Goal: Information Seeking & Learning: Compare options

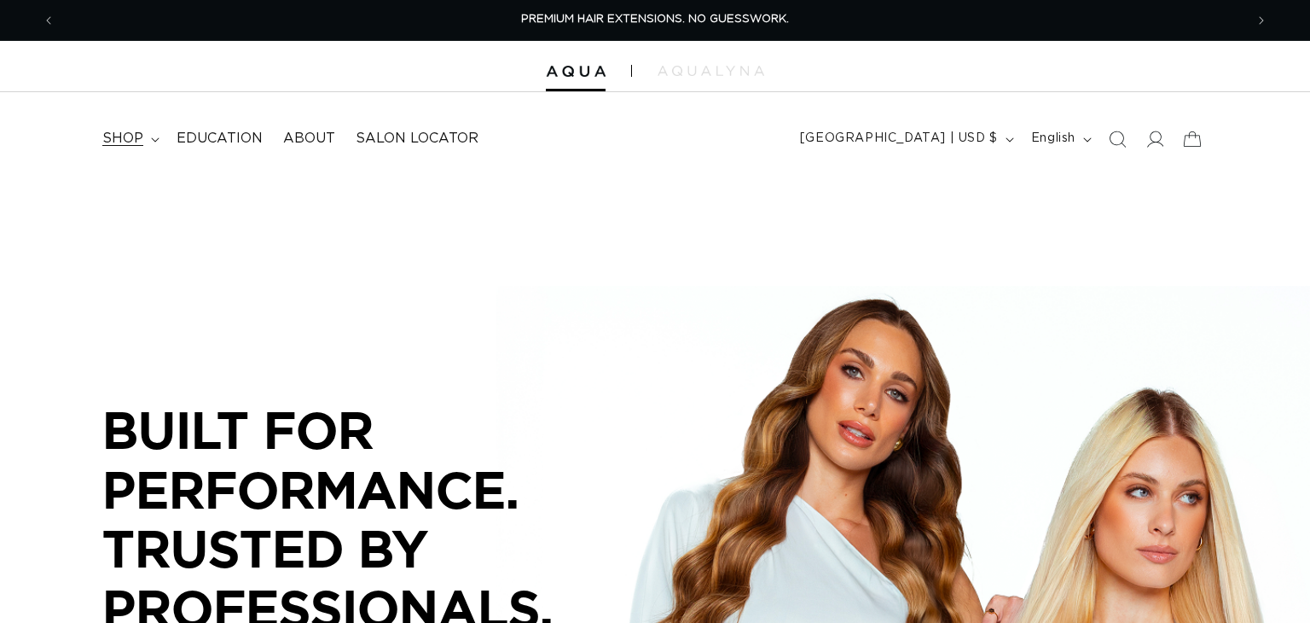
click at [126, 137] on span "shop" at bounding box center [122, 139] width 41 height 18
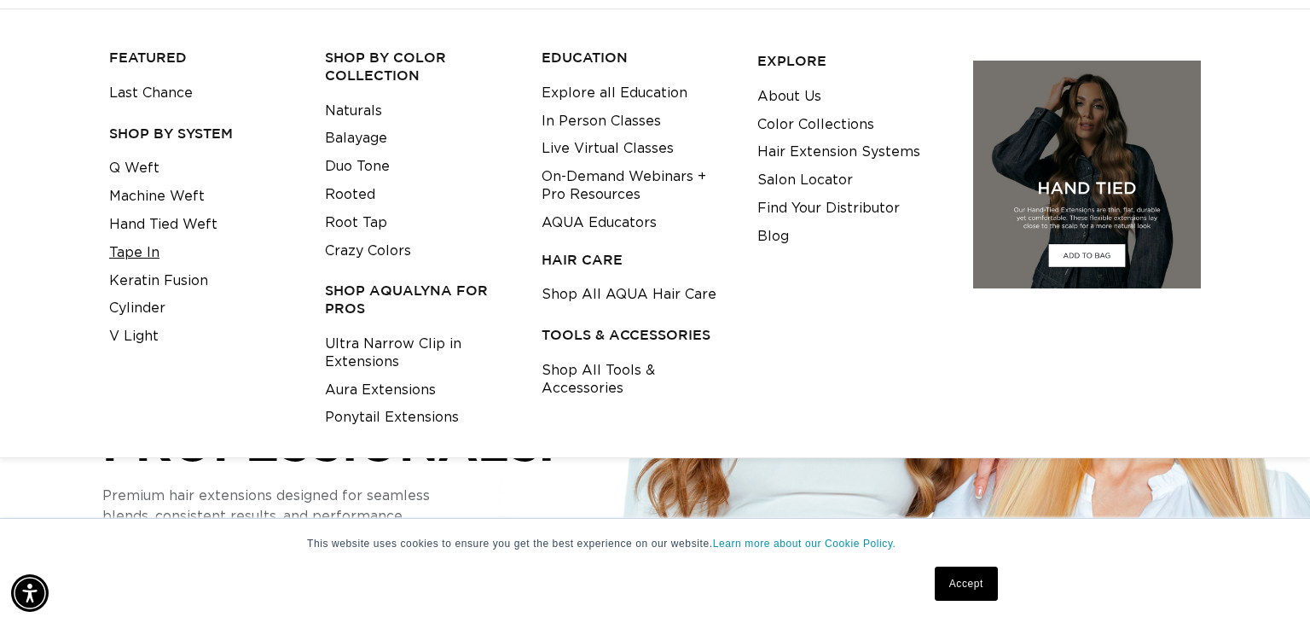
scroll to position [171, 0]
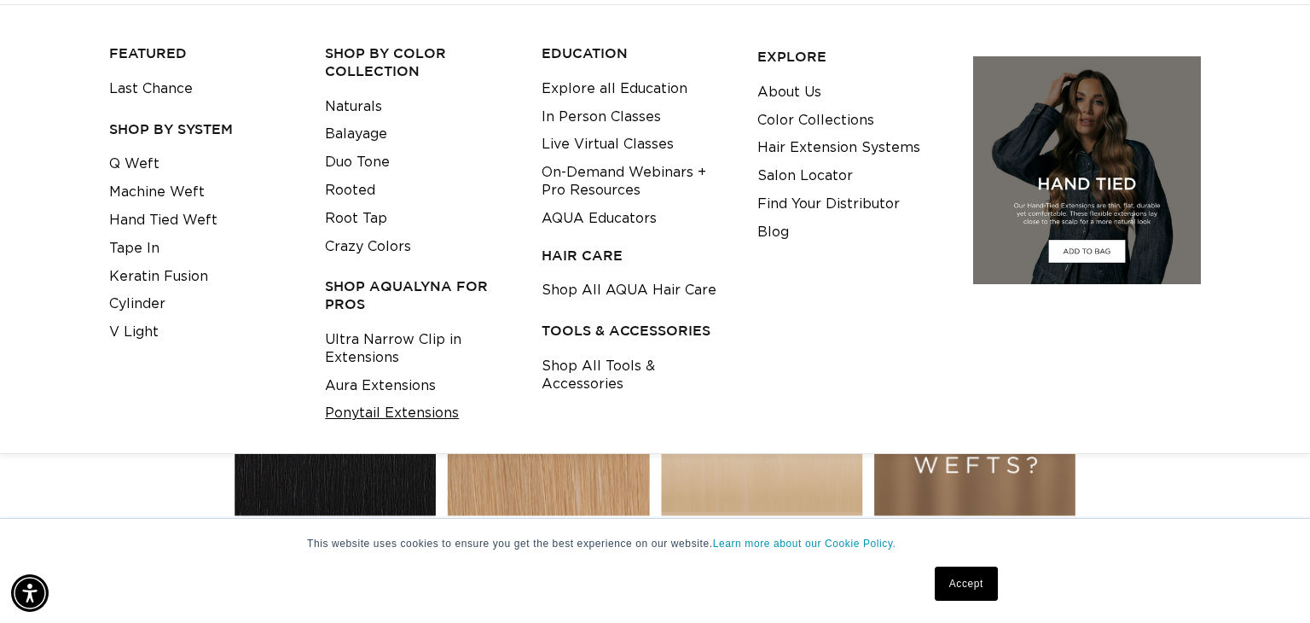
click at [415, 419] on link "Ponytail Extensions" at bounding box center [392, 413] width 134 height 28
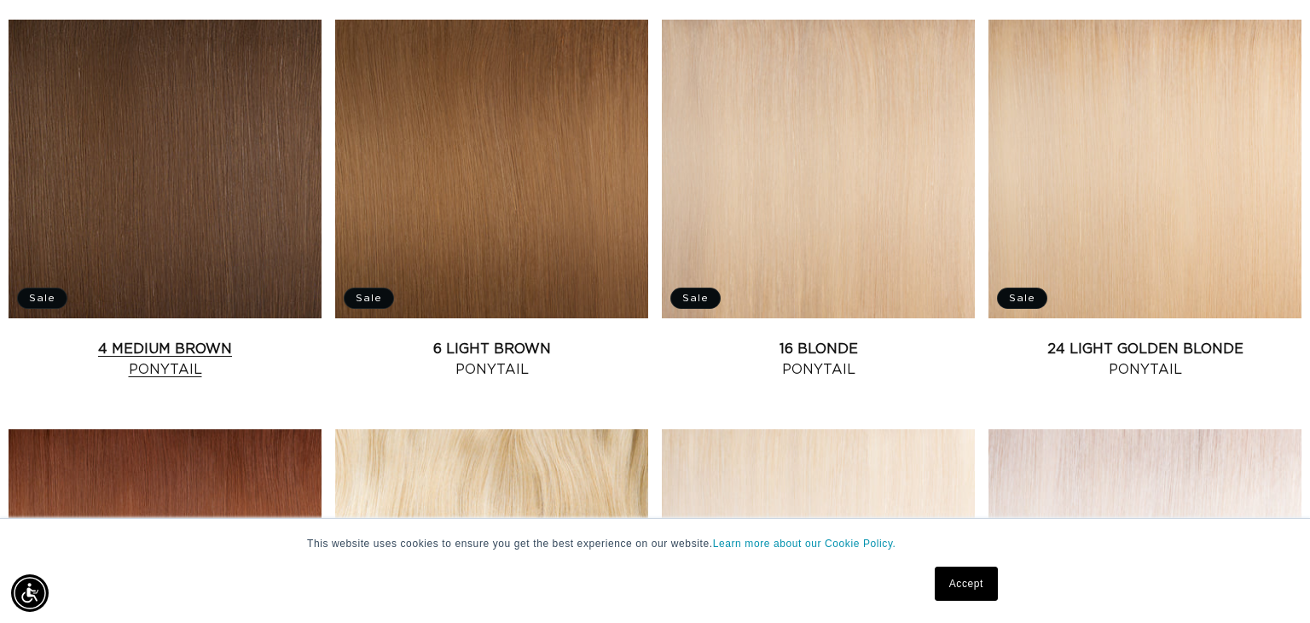
click at [241, 339] on link "4 Medium Brown Ponytail" at bounding box center [165, 359] width 313 height 41
click at [197, 339] on link "4 Medium Brown Ponytail" at bounding box center [165, 359] width 313 height 41
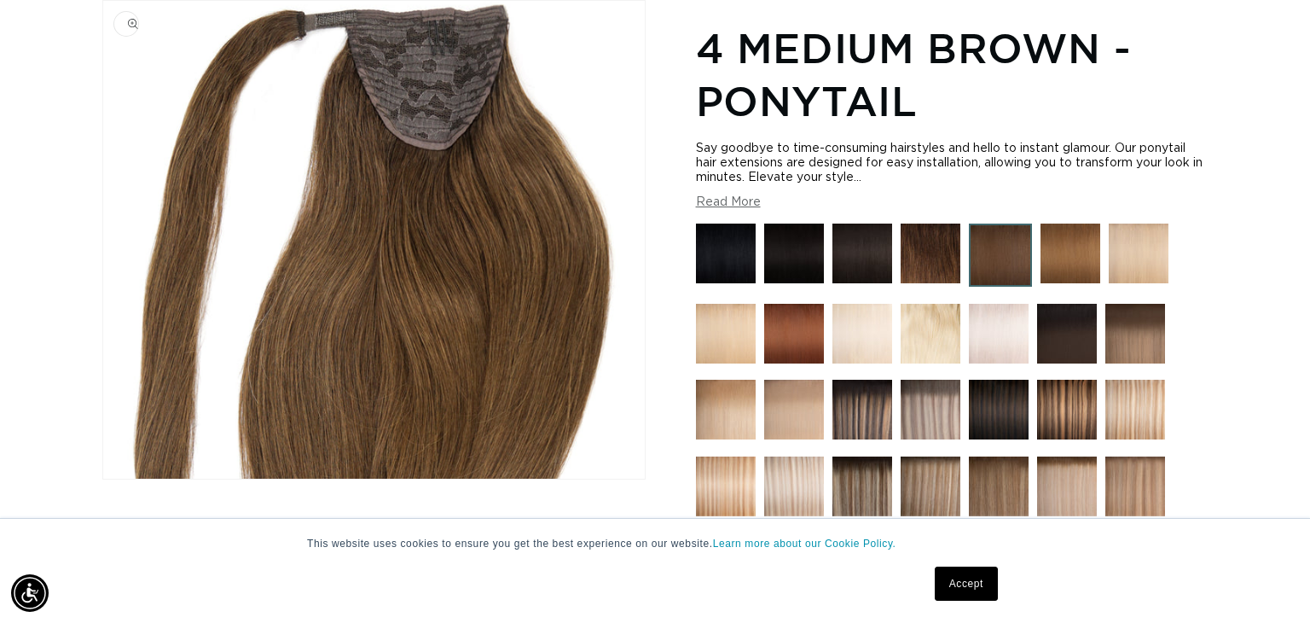
scroll to position [0, 2378]
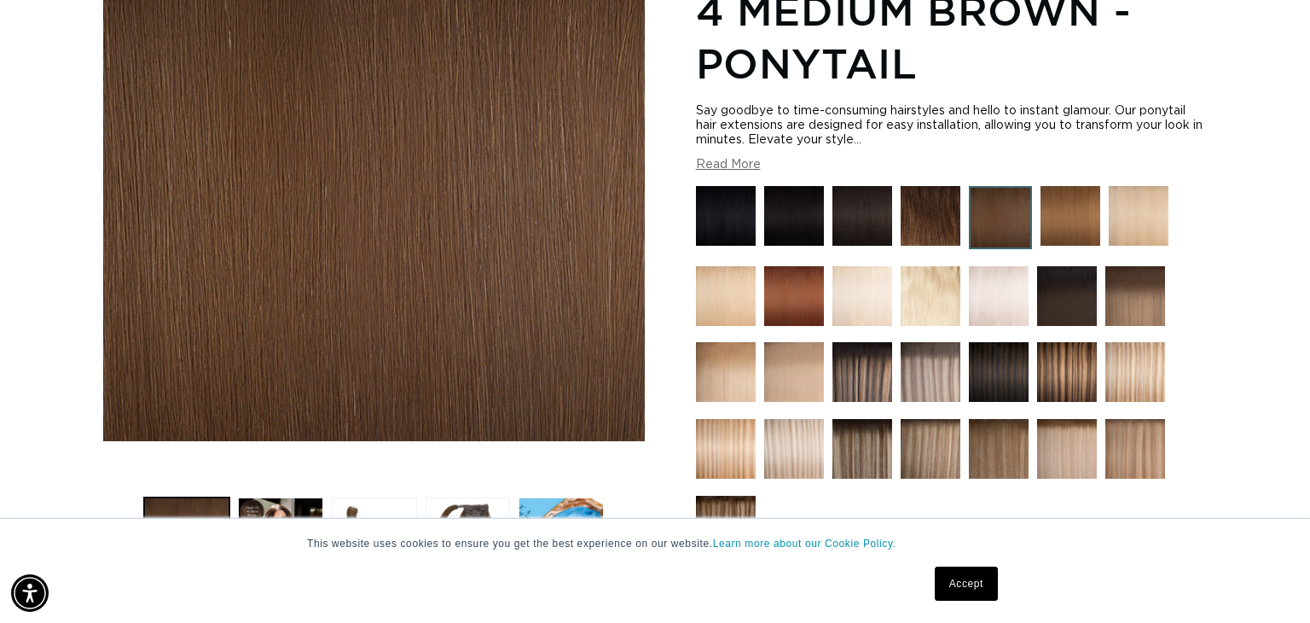
scroll to position [0, 2378]
click at [972, 587] on link "Accept" at bounding box center [966, 583] width 63 height 34
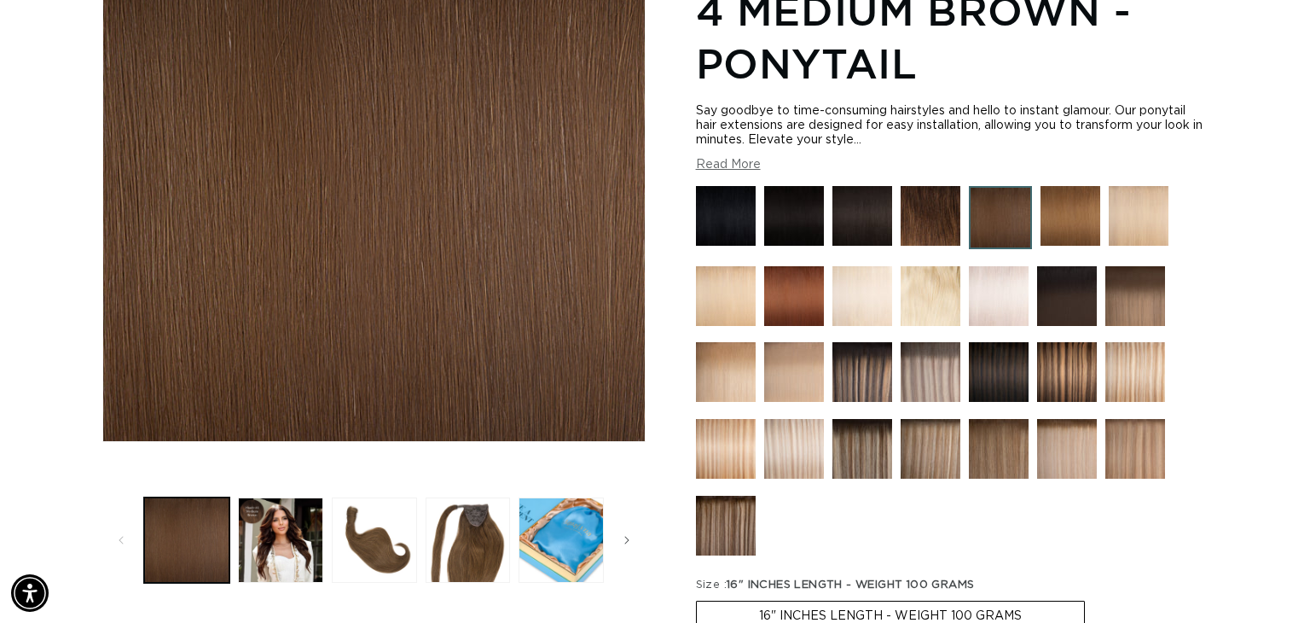
scroll to position [0, 1188]
click at [298, 545] on button "Load image 2 in gallery view" at bounding box center [280, 539] width 85 height 85
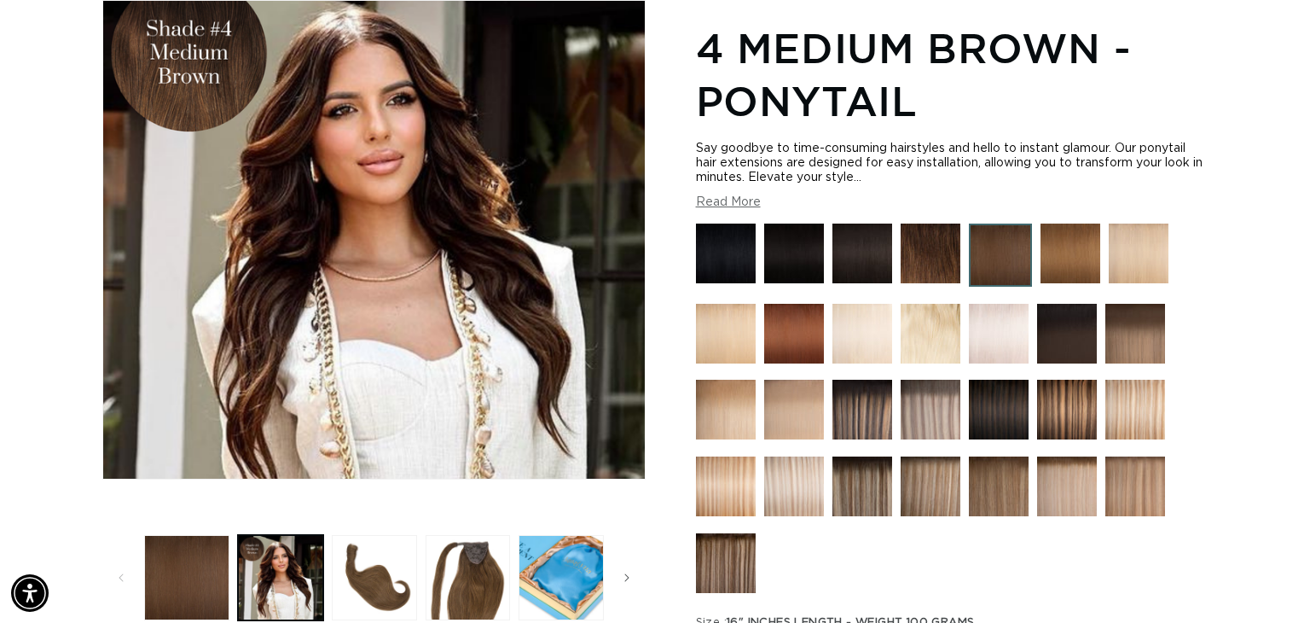
scroll to position [0, 0]
click at [740, 566] on img at bounding box center [726, 563] width 60 height 60
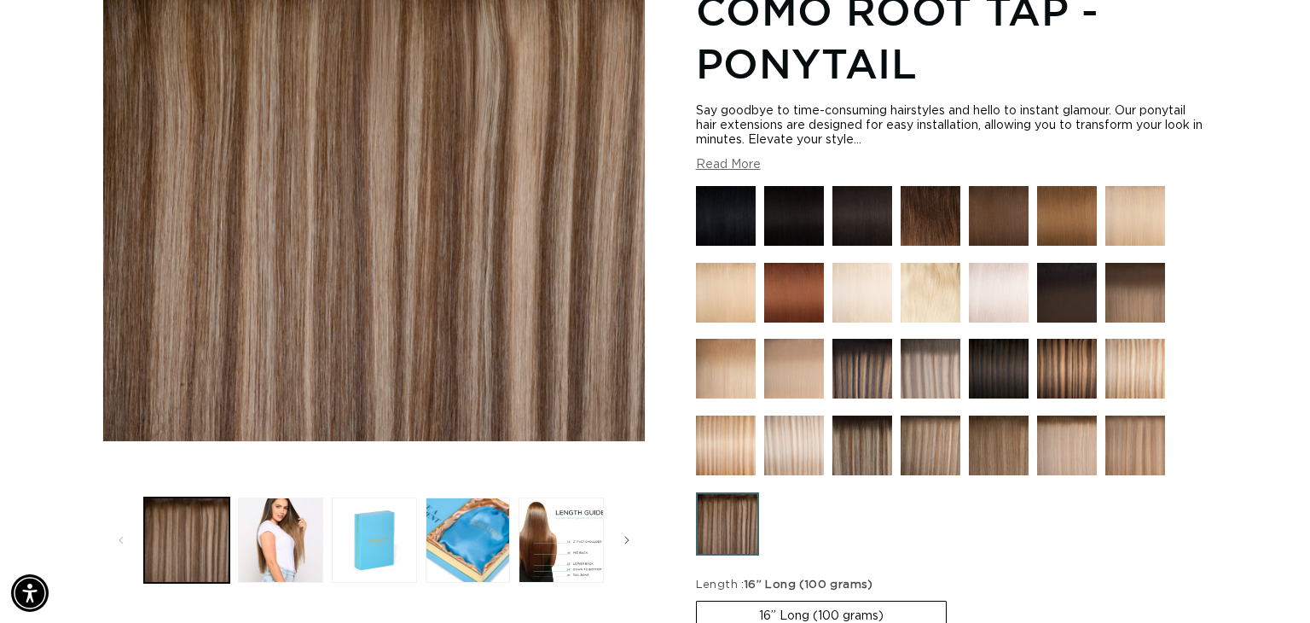
scroll to position [0, 1188]
click at [258, 564] on button "Load image 2 in gallery view" at bounding box center [280, 539] width 85 height 85
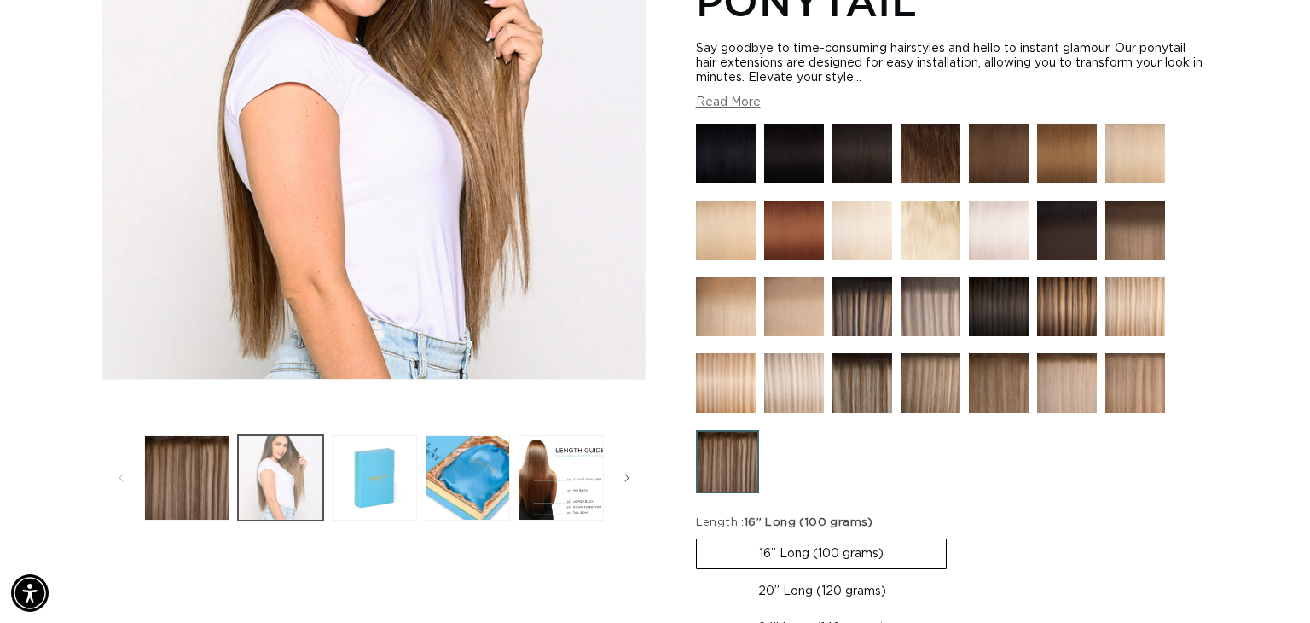
scroll to position [338, 0]
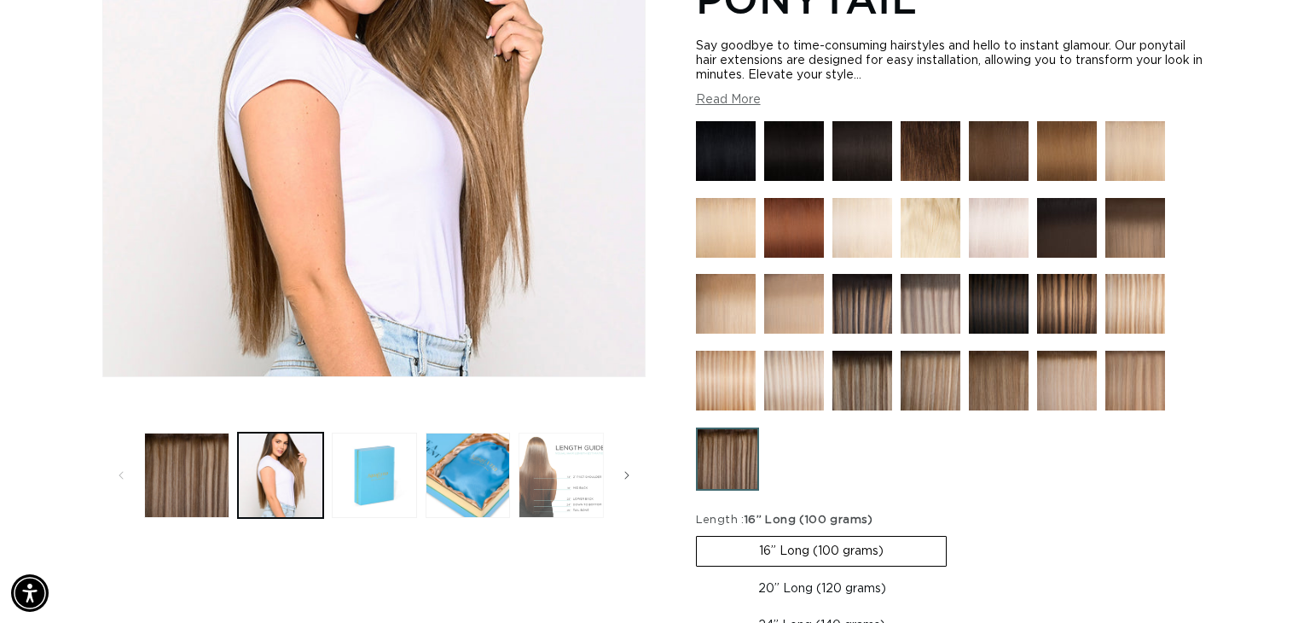
click at [559, 455] on button "Load image 5 in gallery view" at bounding box center [561, 474] width 85 height 85
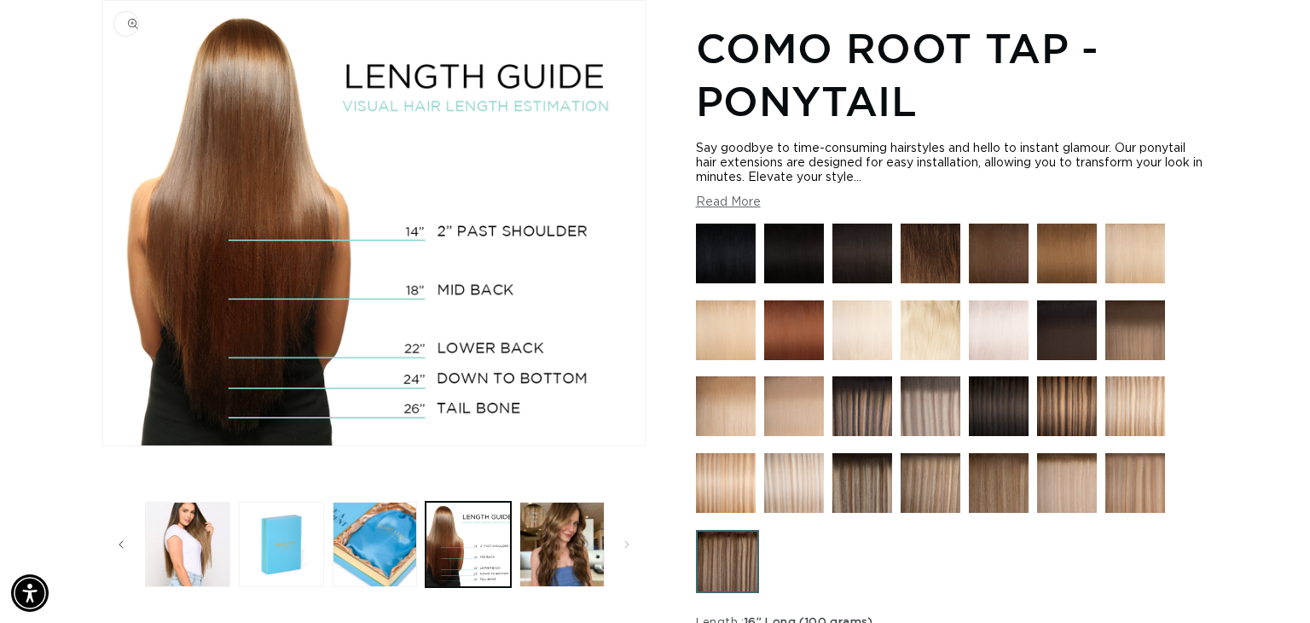
scroll to position [0, 2378]
click at [560, 554] on button "Load image 6 in gallery view" at bounding box center [561, 544] width 85 height 85
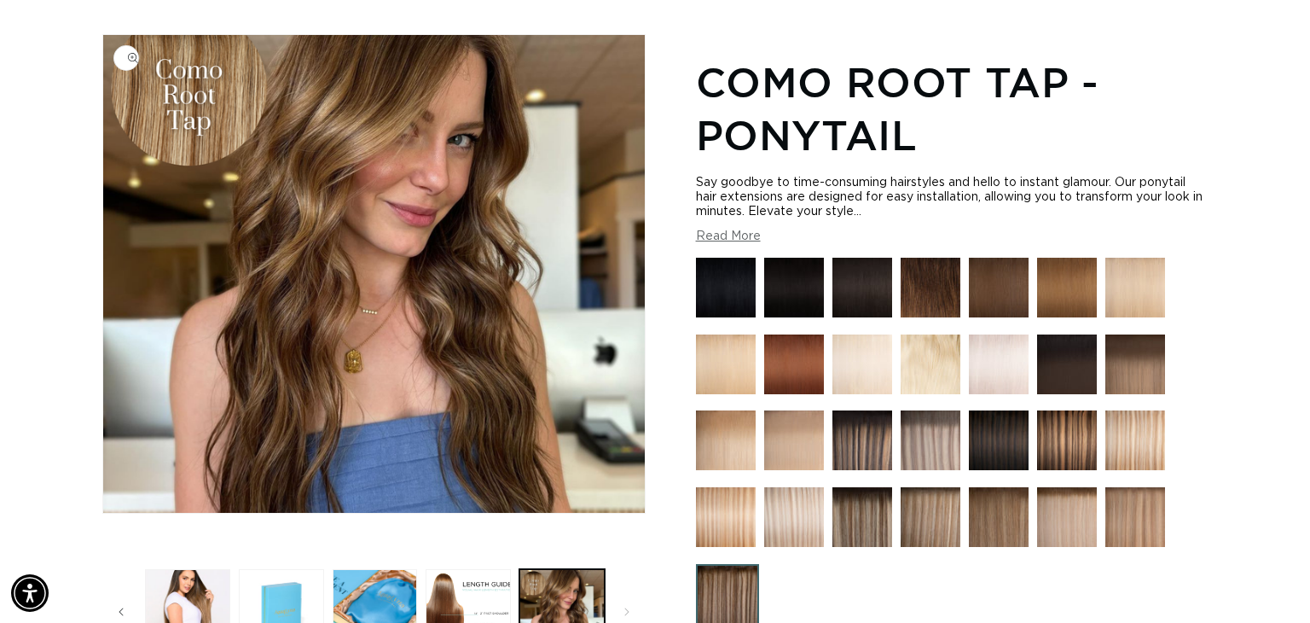
scroll to position [0, 0]
click at [1053, 443] on img at bounding box center [1067, 440] width 60 height 60
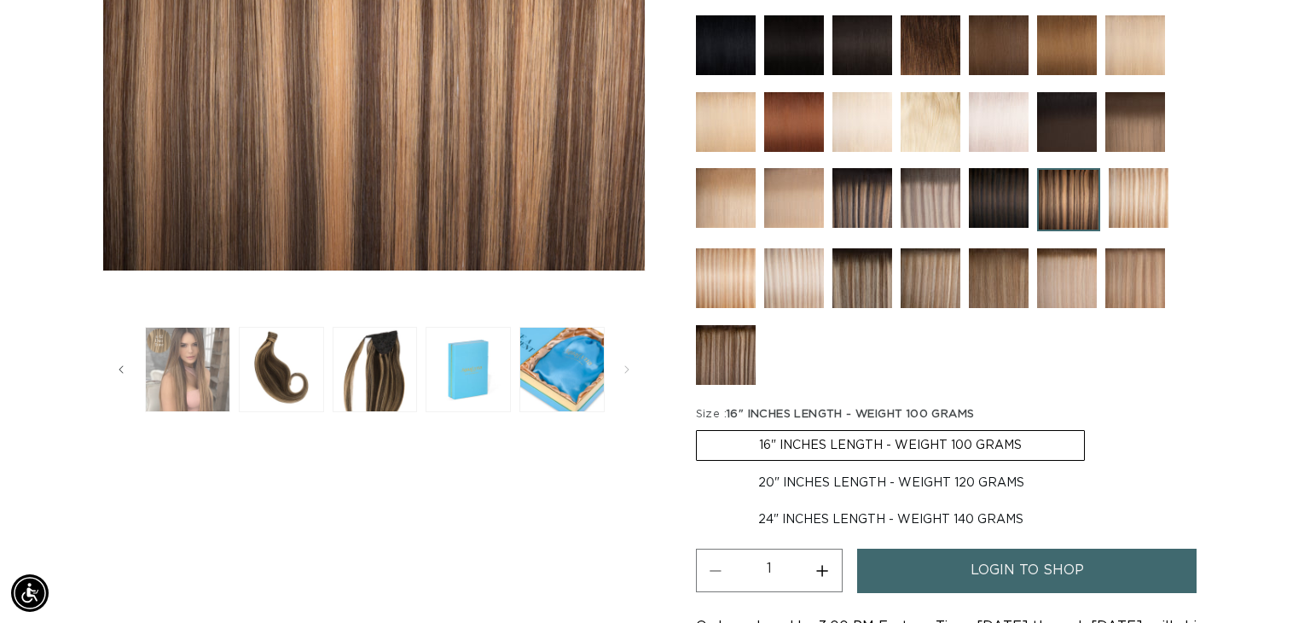
scroll to position [0, 1188]
click at [165, 403] on button "Load image 2 in gallery view" at bounding box center [187, 369] width 85 height 85
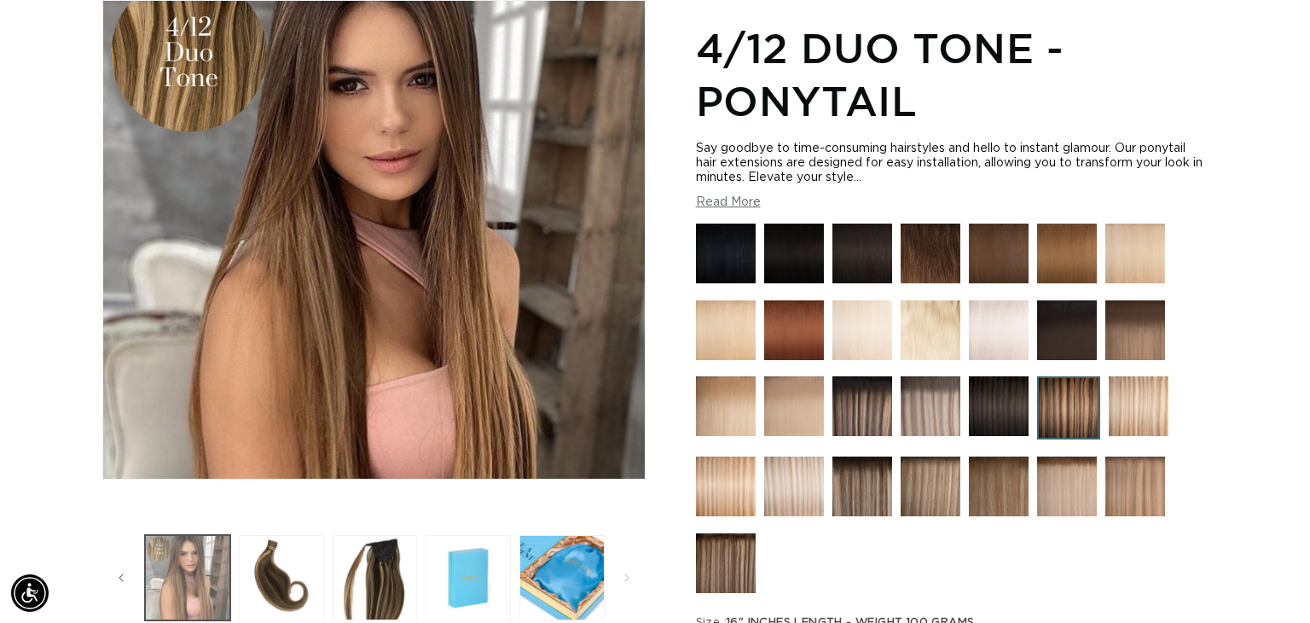
scroll to position [0, 2378]
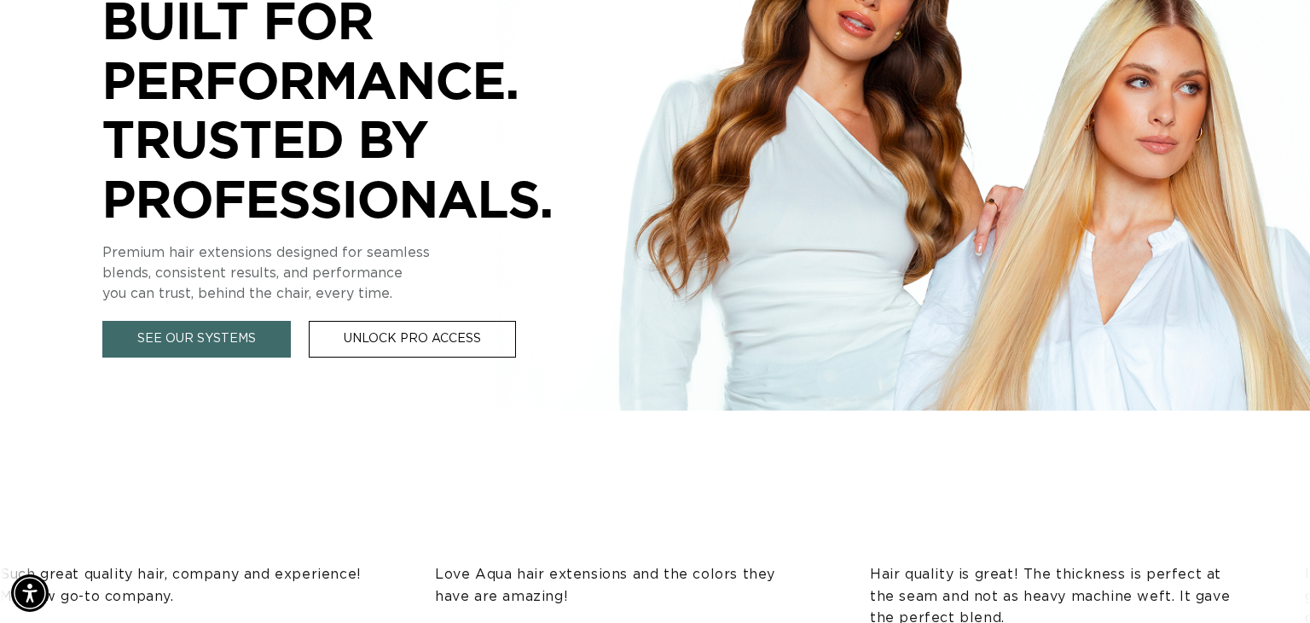
scroll to position [0, 1188]
click at [403, 339] on link "Unlock Pro Access" at bounding box center [412, 339] width 207 height 37
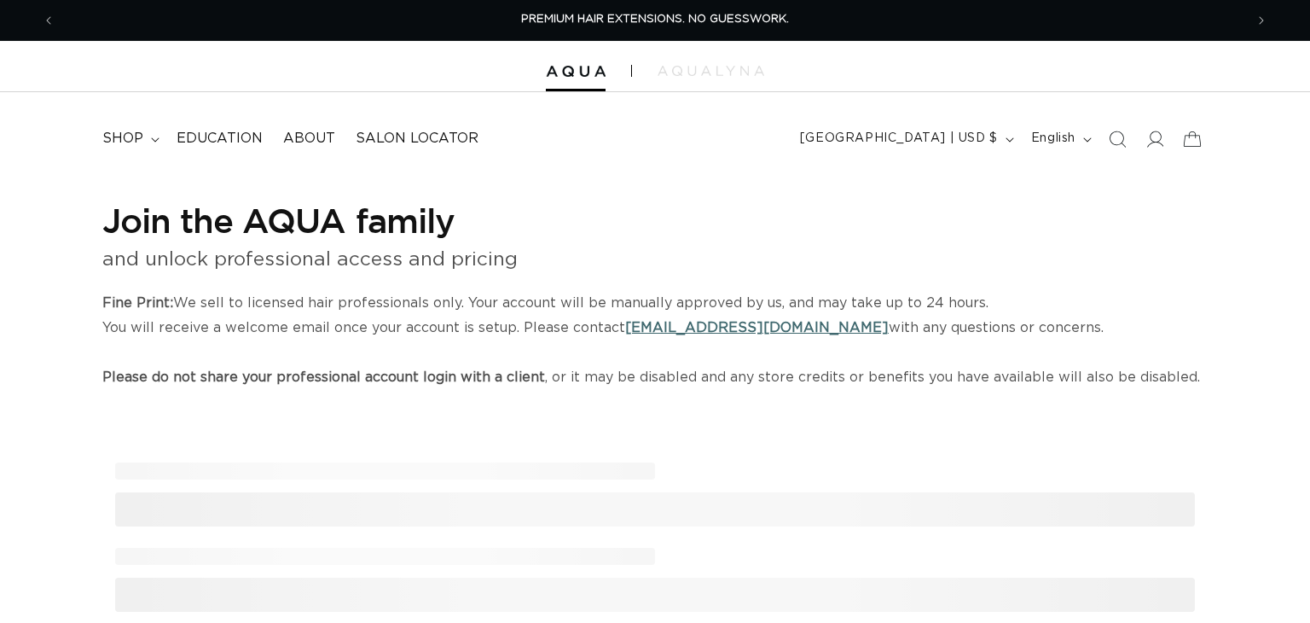
select select "US"
select select "[GEOGRAPHIC_DATA]"
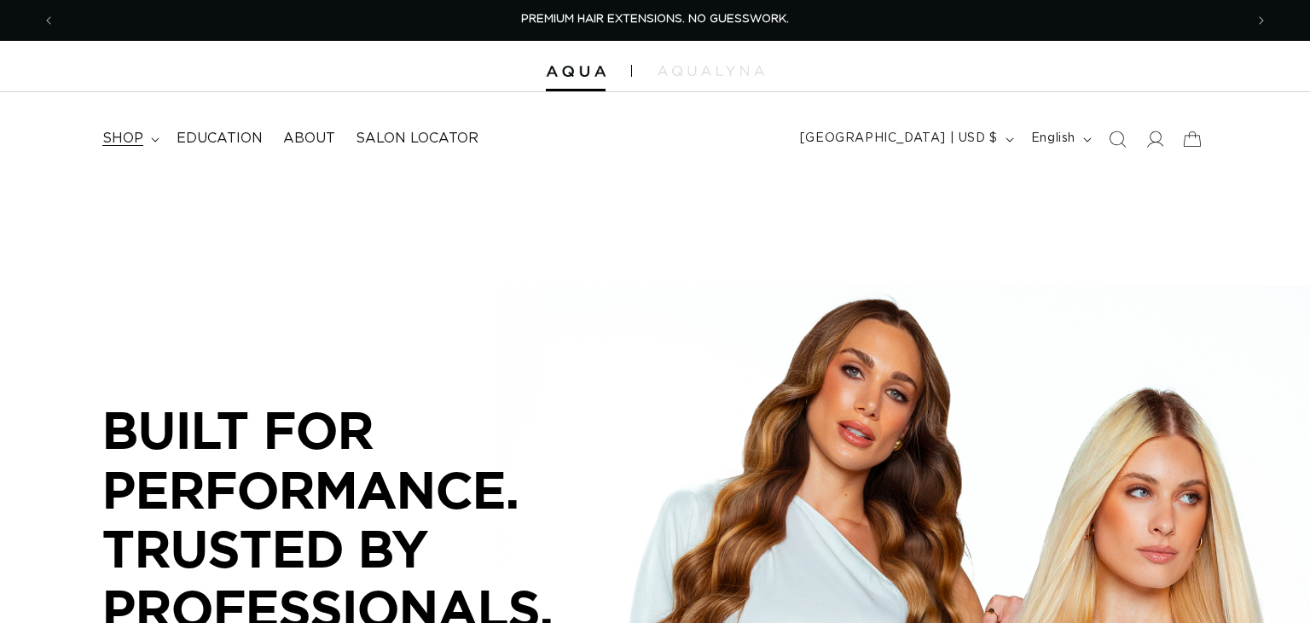
click at [125, 142] on span "shop" at bounding box center [122, 139] width 41 height 18
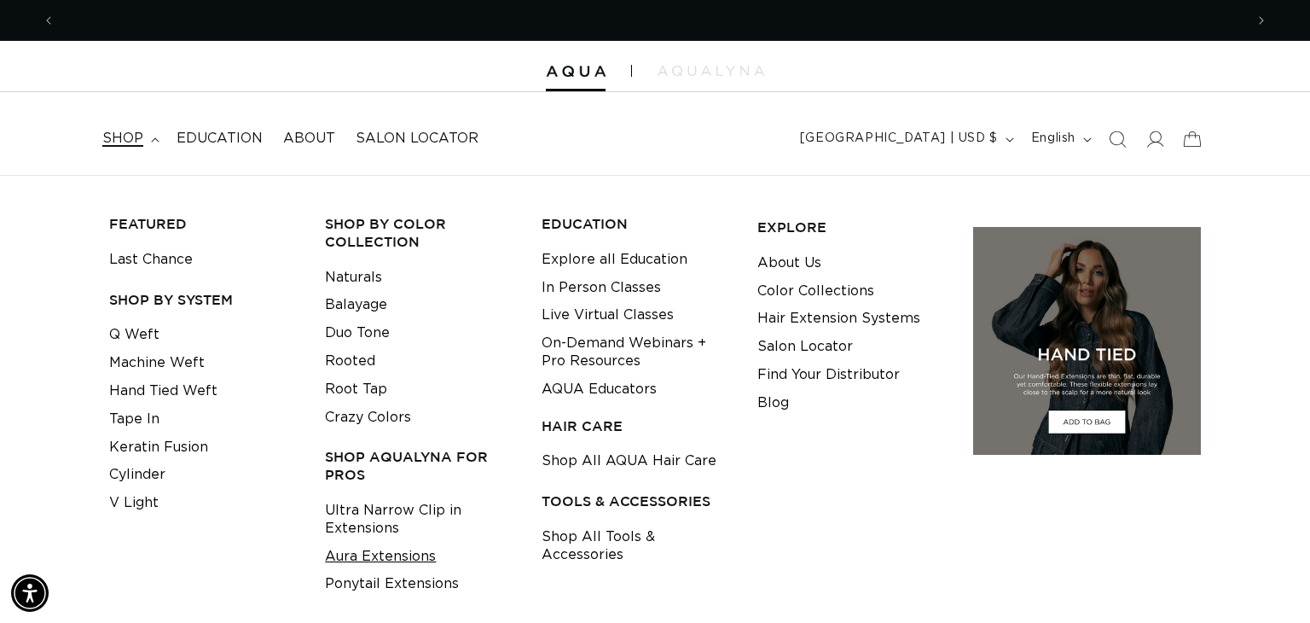
scroll to position [0, 1188]
click at [385, 557] on link "Aura Extensions" at bounding box center [380, 556] width 111 height 28
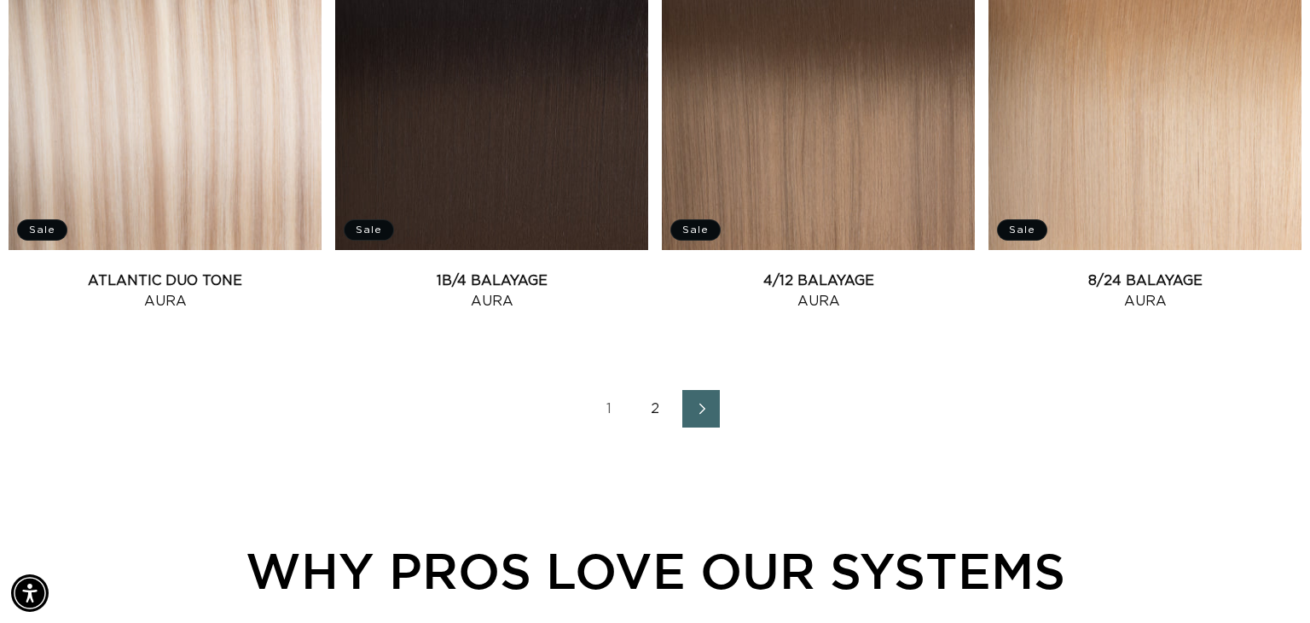
scroll to position [0, 1188]
click at [711, 410] on icon "Next page" at bounding box center [702, 409] width 22 height 12
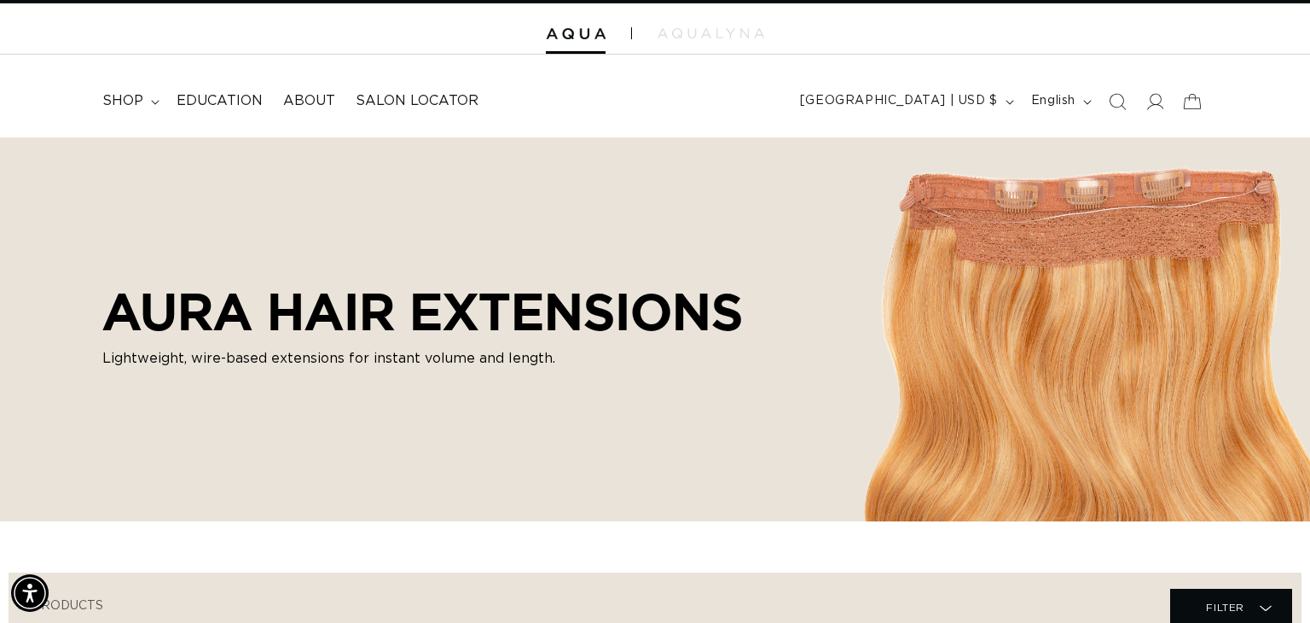
scroll to position [0, 0]
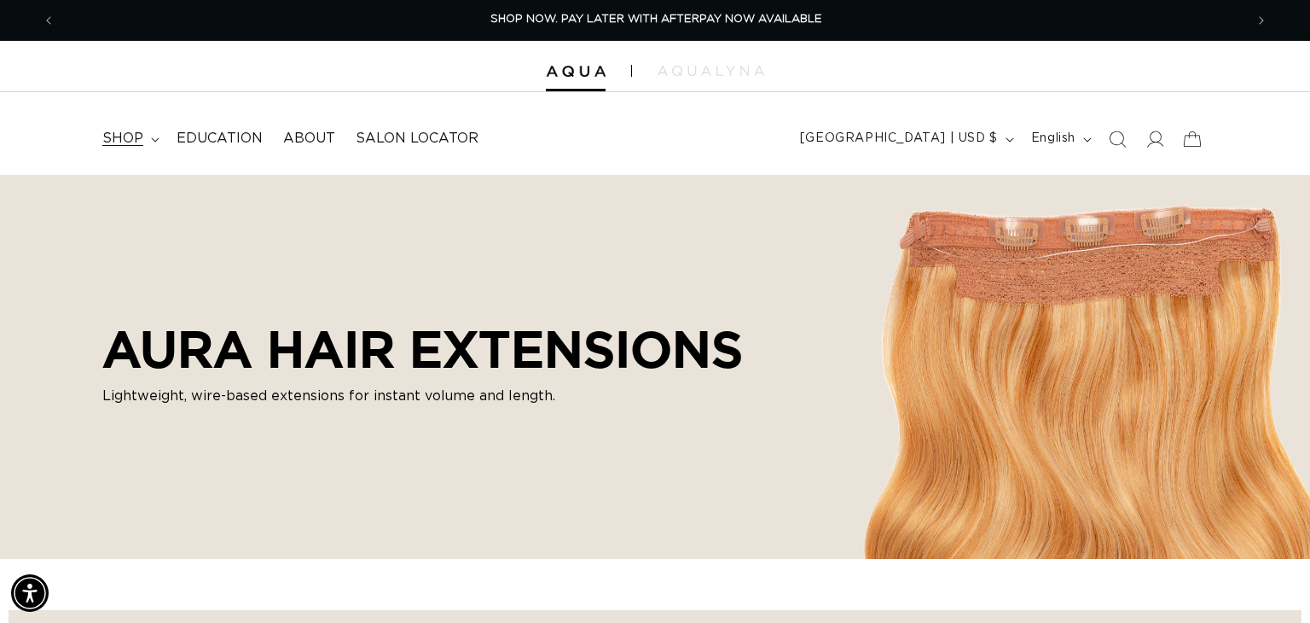
click at [134, 138] on span "shop" at bounding box center [122, 139] width 41 height 18
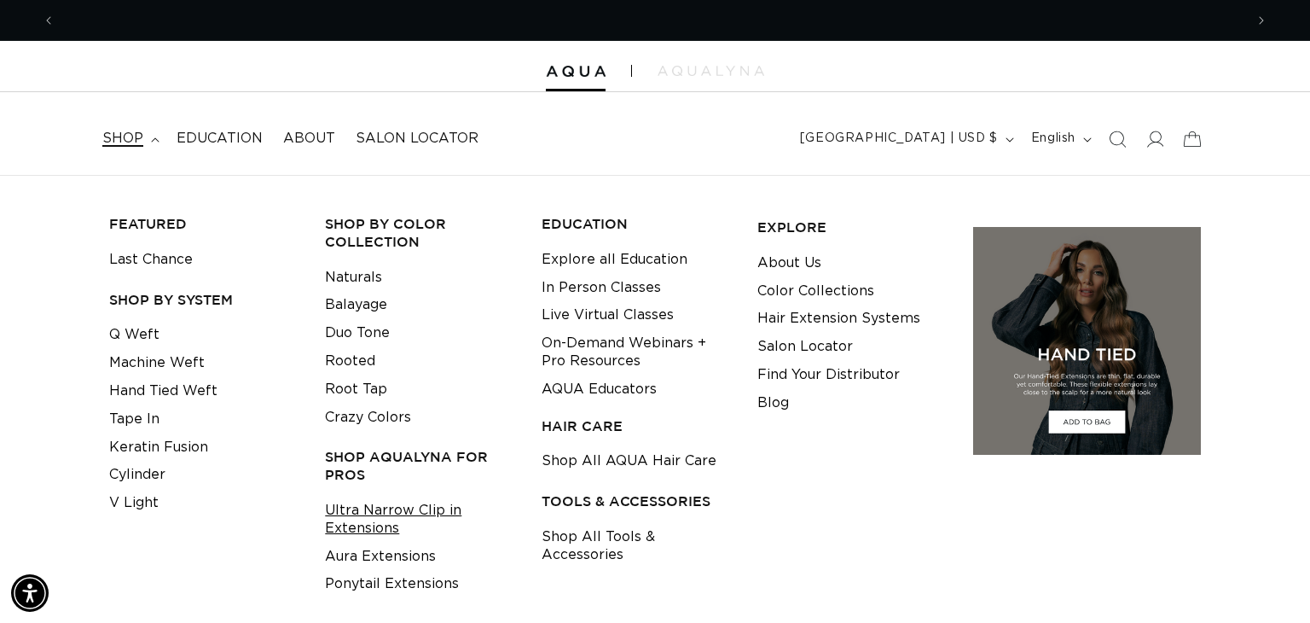
scroll to position [0, 2378]
click at [382, 513] on link "Ultra Narrow Clip in Extensions" at bounding box center [419, 519] width 189 height 46
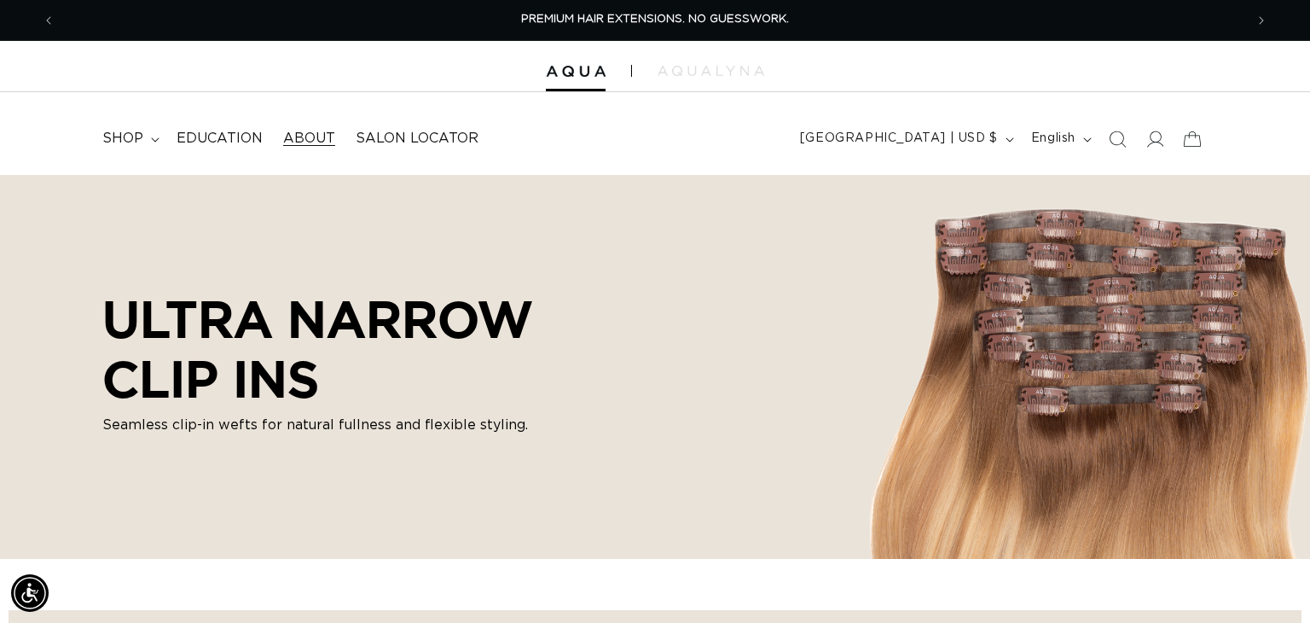
click at [309, 135] on span "About" at bounding box center [309, 139] width 52 height 18
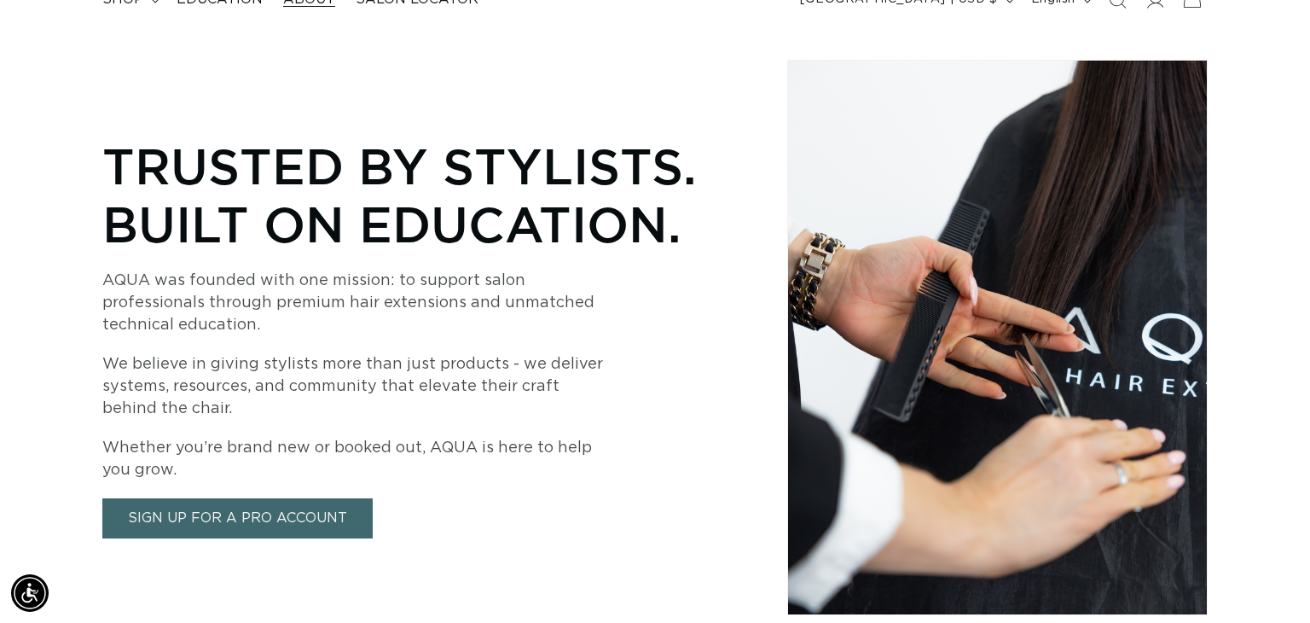
scroll to position [3, 0]
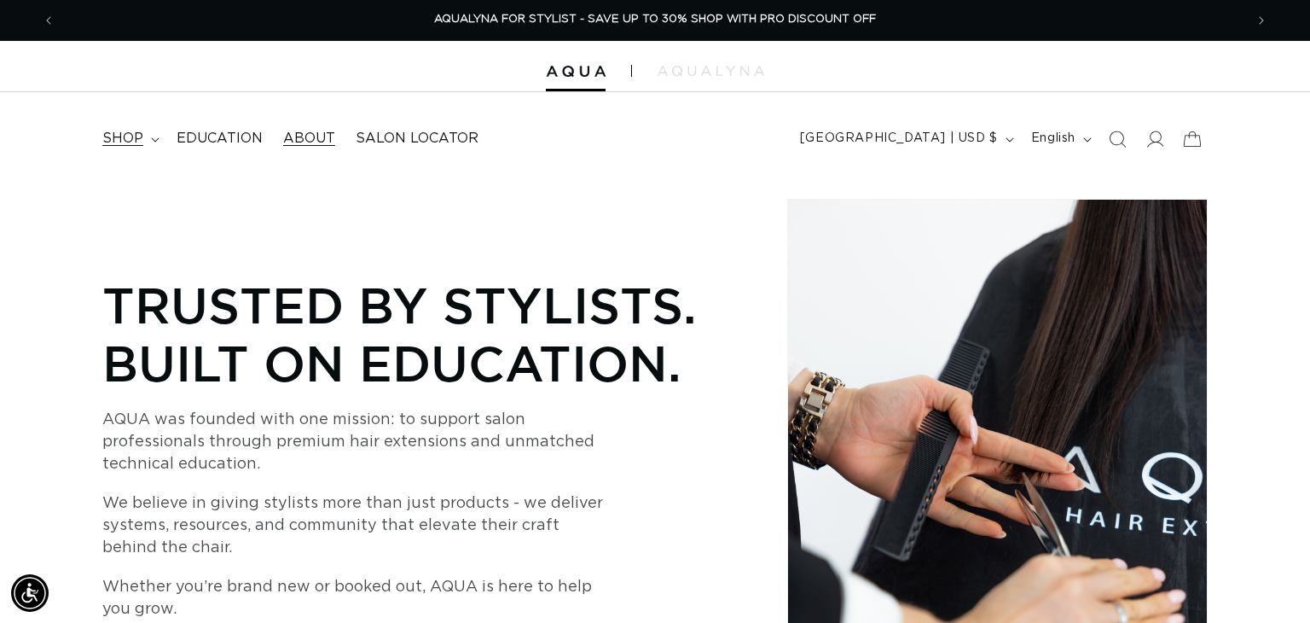
click at [122, 136] on span "shop" at bounding box center [122, 139] width 41 height 18
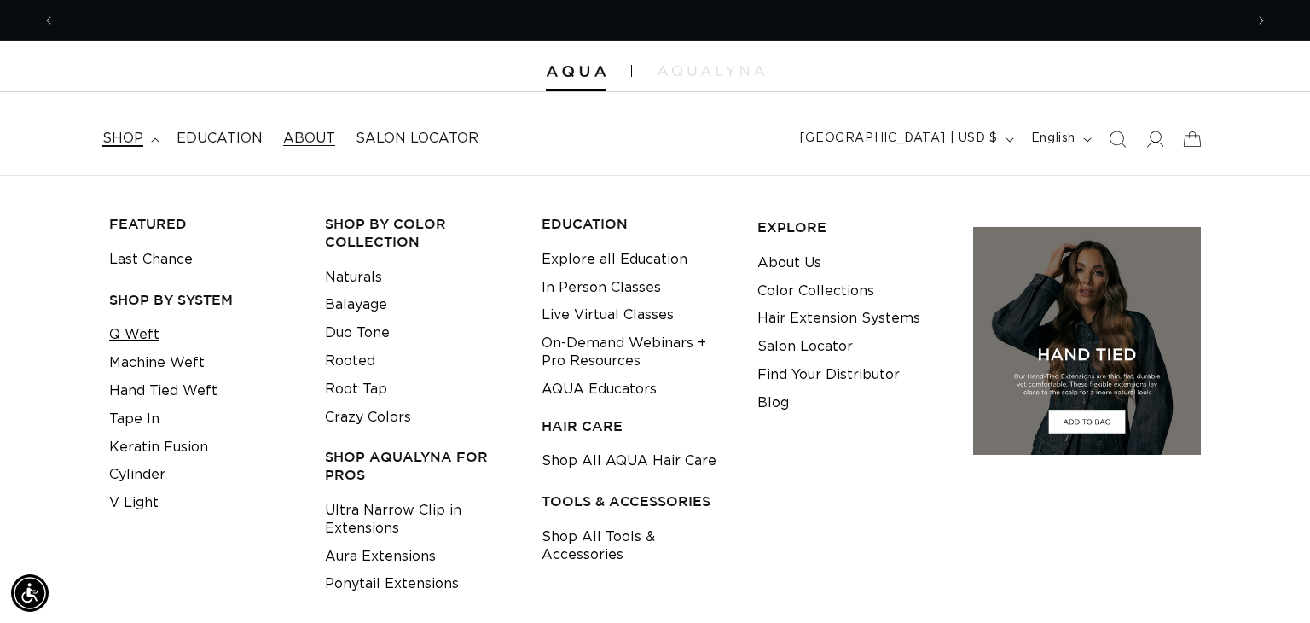
scroll to position [0, 0]
click at [136, 413] on link "Tape In" at bounding box center [134, 419] width 50 height 28
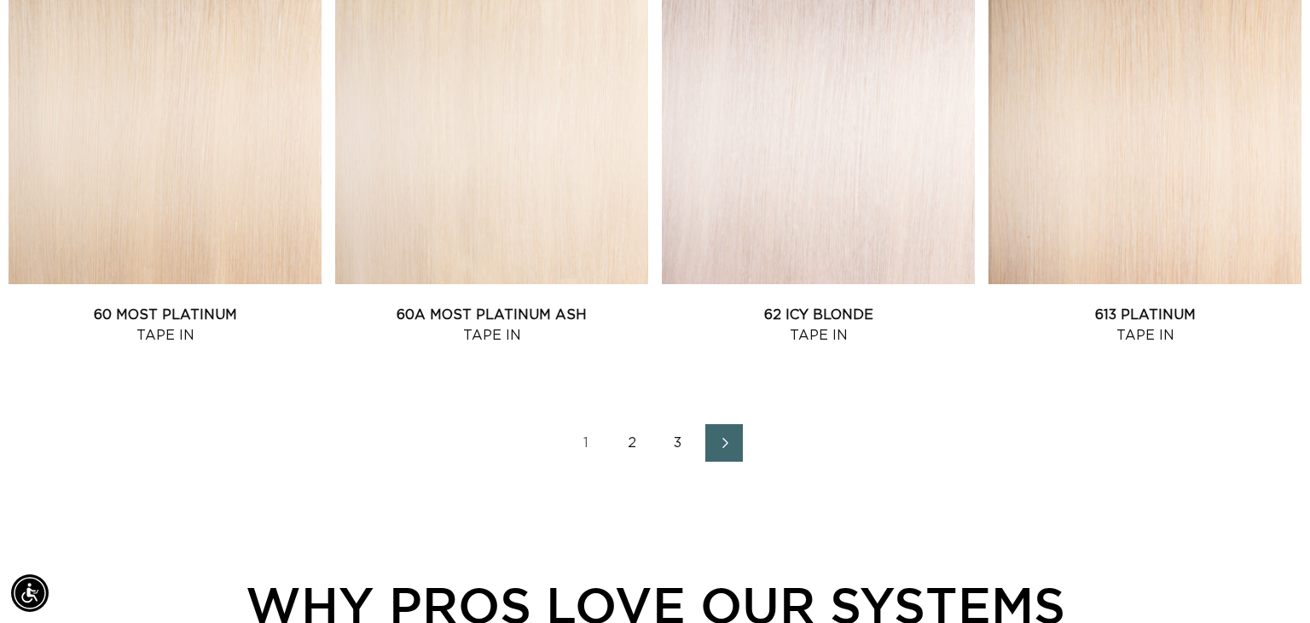
click at [630, 444] on link "2" at bounding box center [632, 443] width 38 height 38
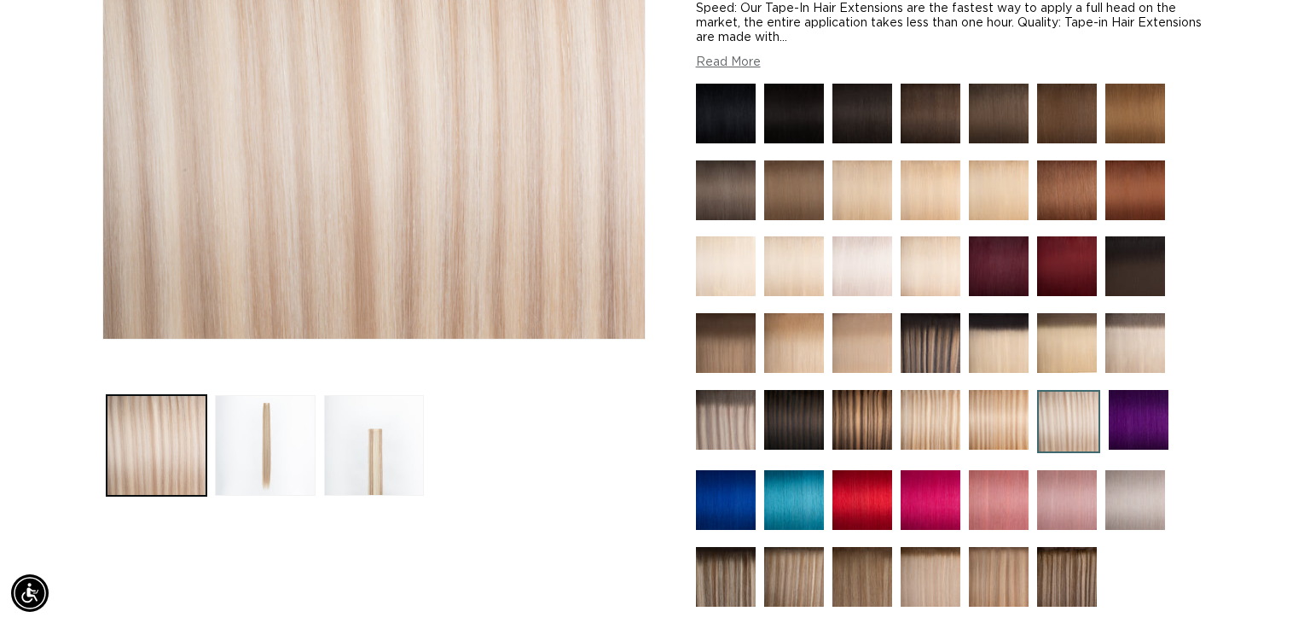
click at [797, 579] on img at bounding box center [794, 577] width 60 height 60
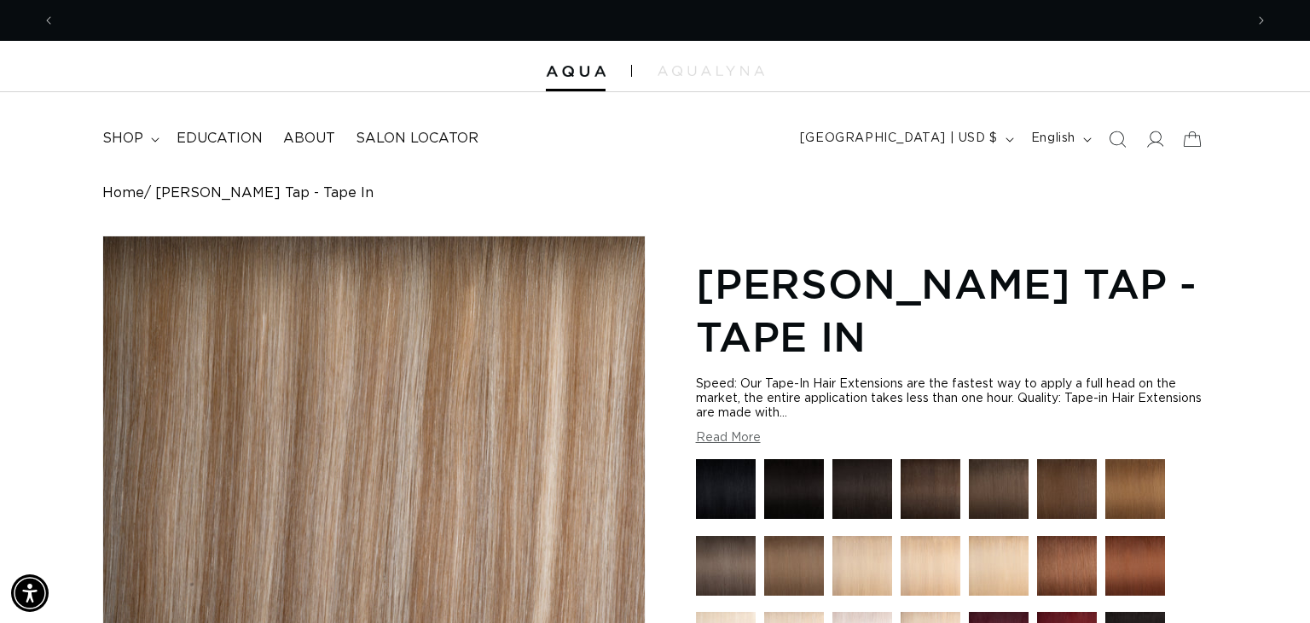
scroll to position [0, 1188]
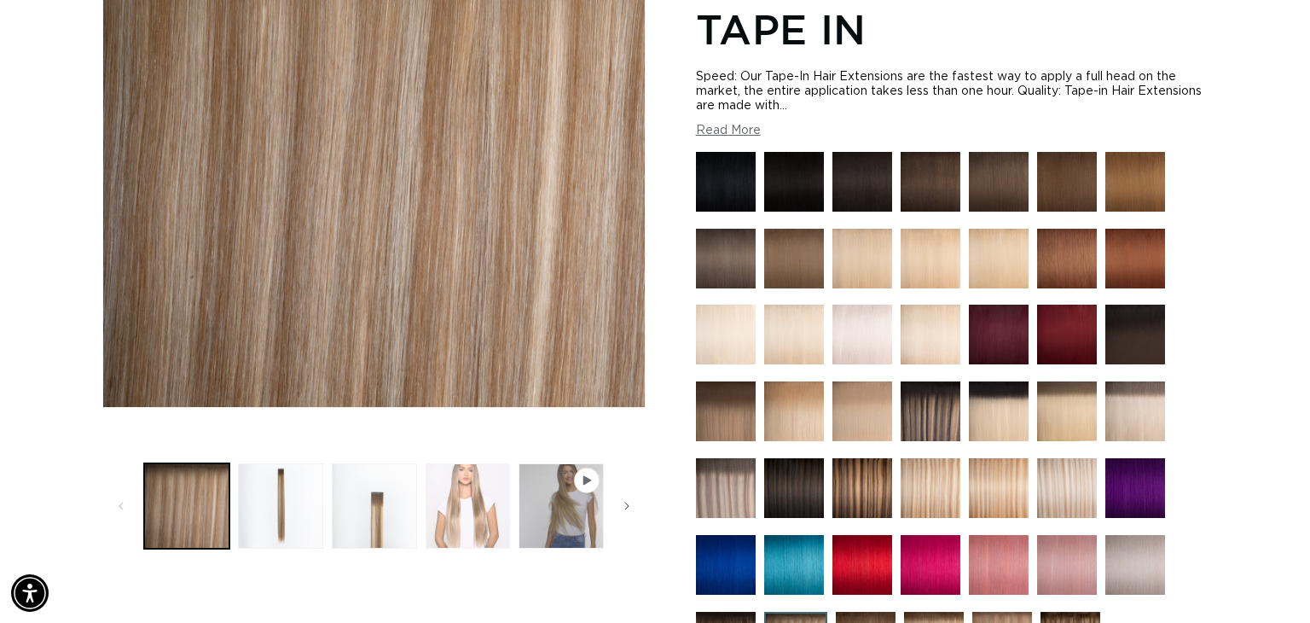
scroll to position [0, 0]
click at [502, 484] on button "Load image 4 in gallery view" at bounding box center [468, 505] width 85 height 85
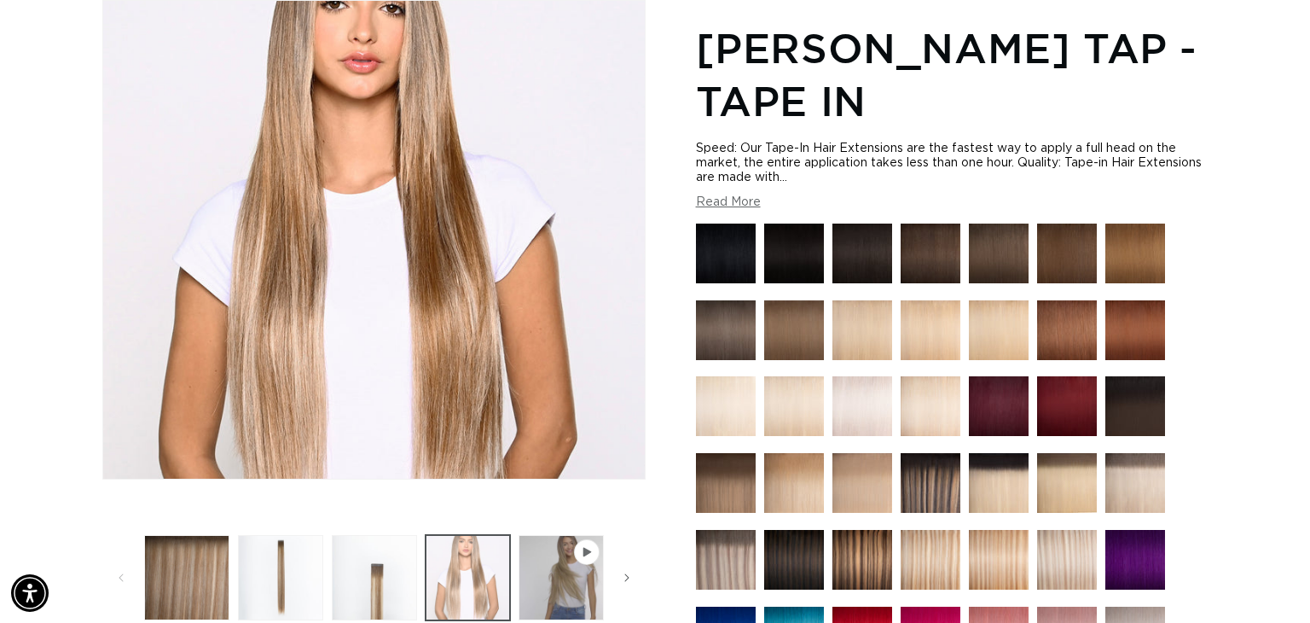
scroll to position [0, 1188]
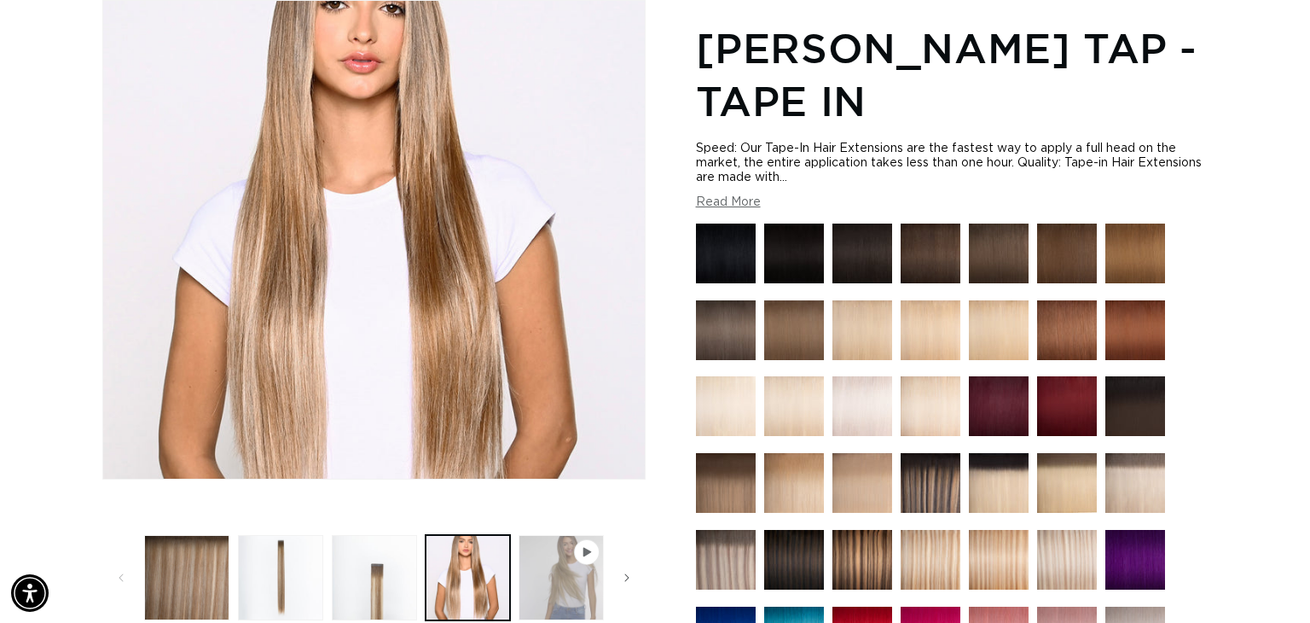
click at [542, 576] on button "Play video 1 in gallery view" at bounding box center [561, 577] width 85 height 85
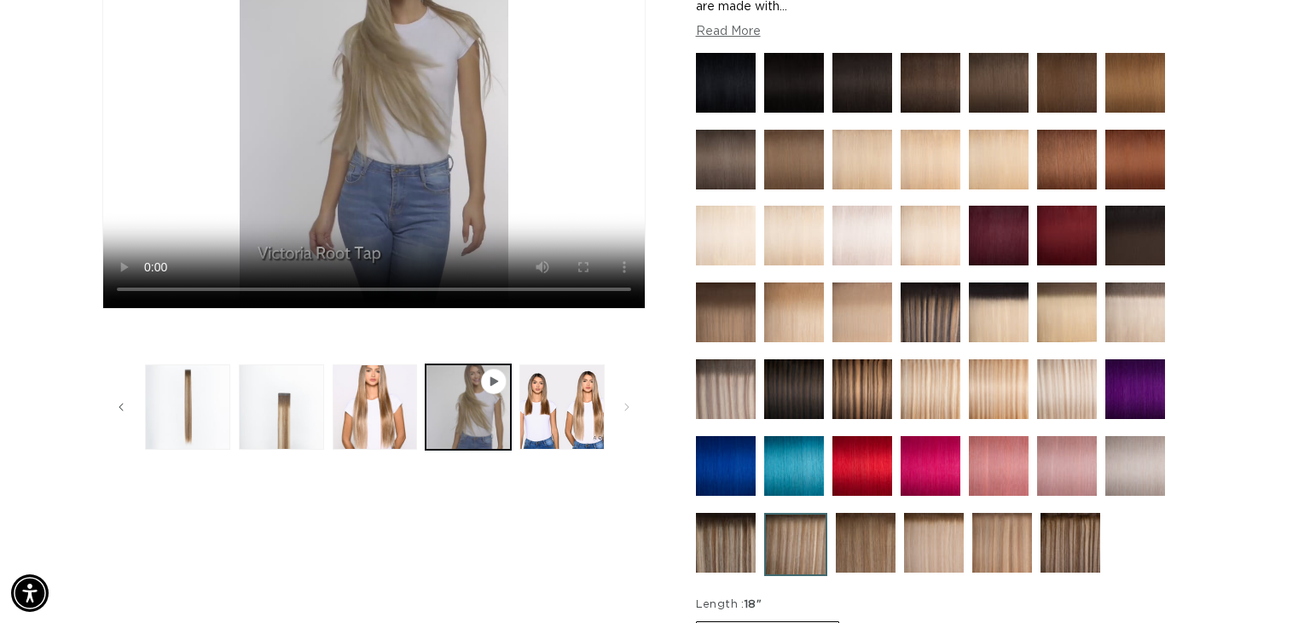
click at [988, 541] on img at bounding box center [1002, 543] width 60 height 60
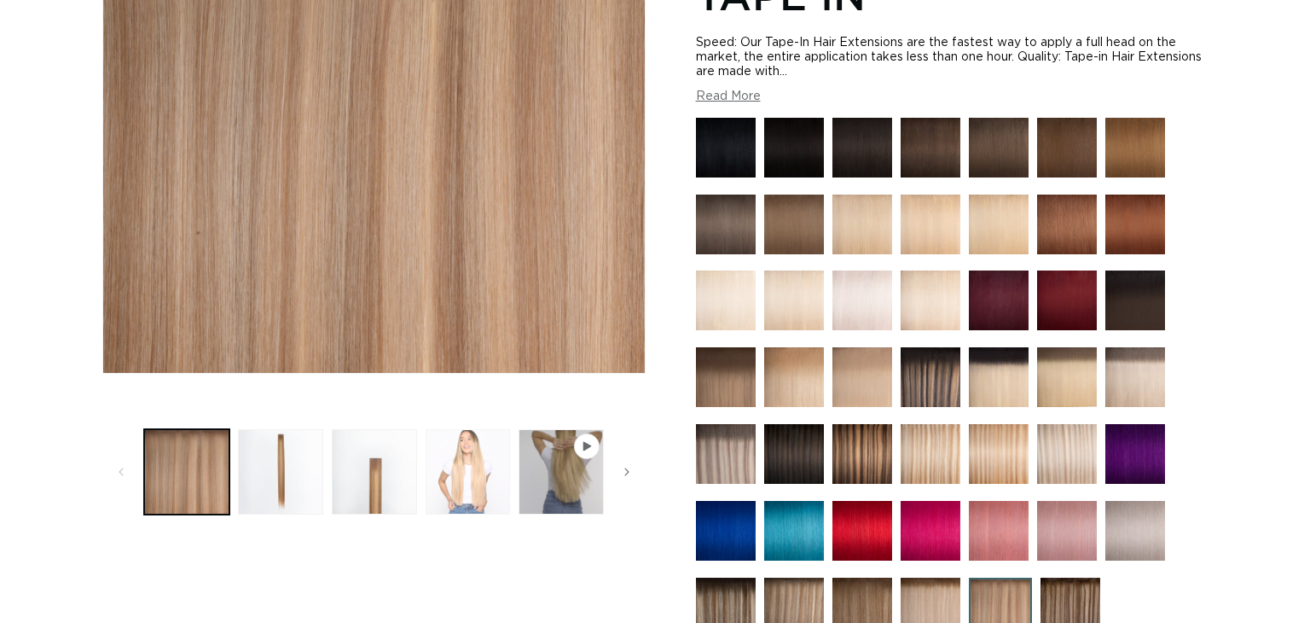
click at [489, 471] on button "Load image 4 in gallery view" at bounding box center [468, 471] width 85 height 85
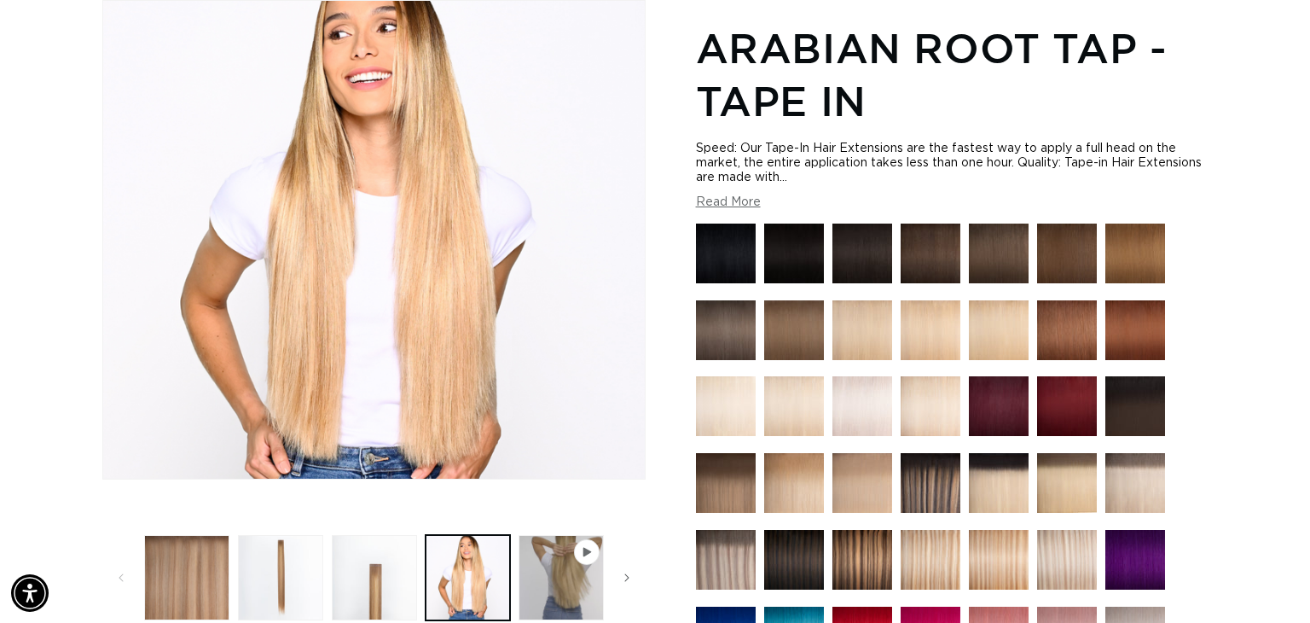
click at [740, 570] on img at bounding box center [726, 560] width 60 height 60
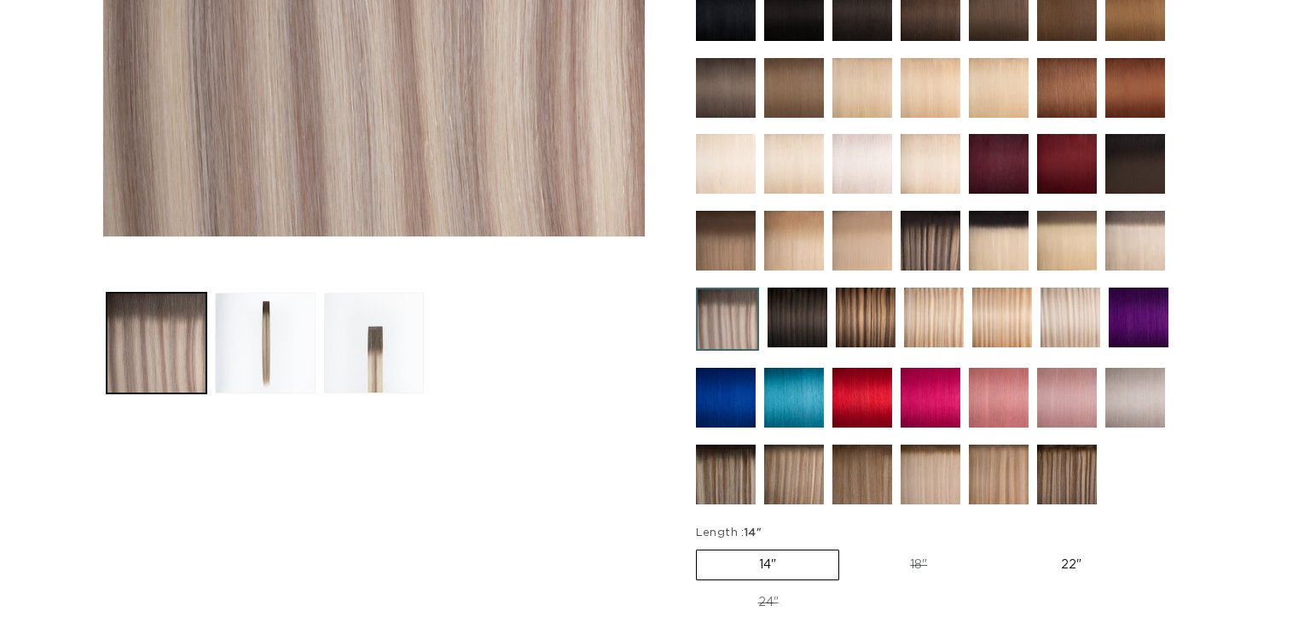
scroll to position [0, 1188]
click at [931, 478] on img at bounding box center [931, 474] width 60 height 60
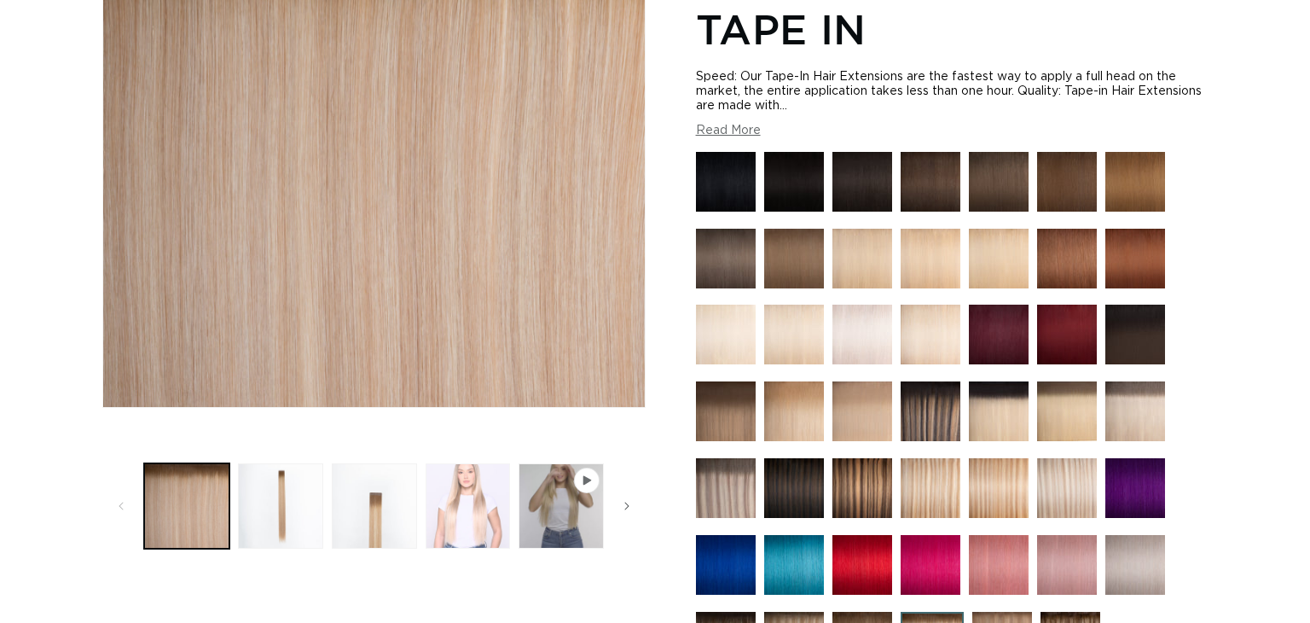
scroll to position [0, 1188]
click at [452, 498] on button "Load image 4 in gallery view" at bounding box center [468, 505] width 85 height 85
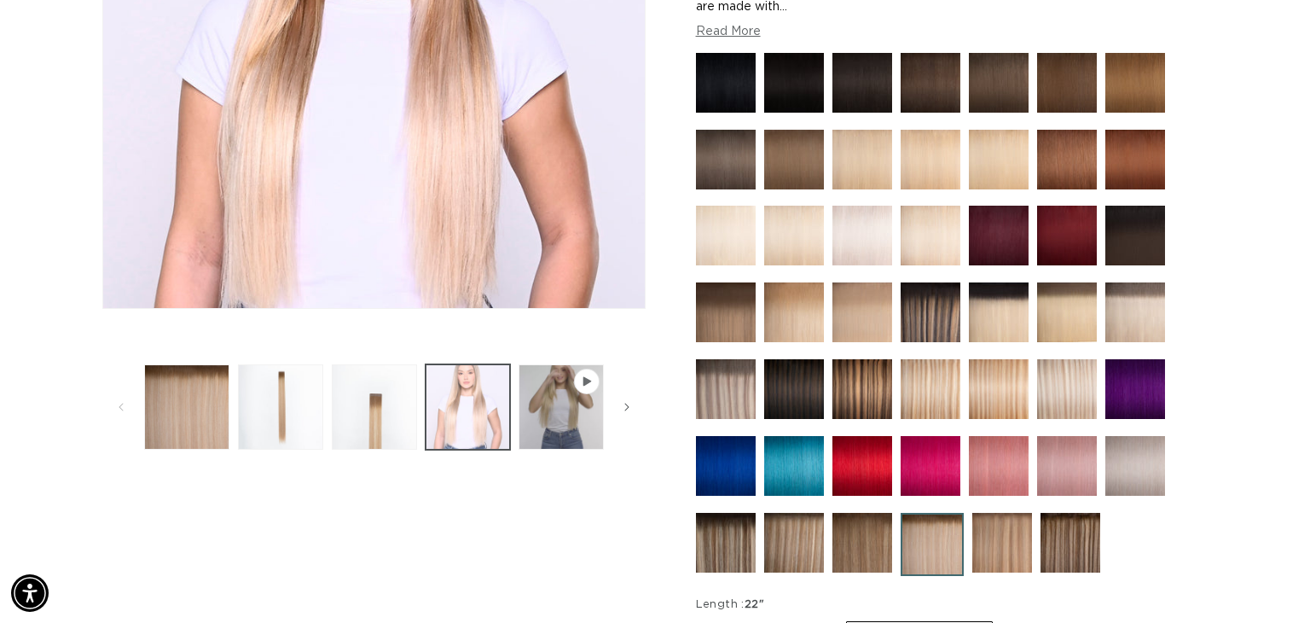
scroll to position [0, 0]
click at [792, 545] on img at bounding box center [794, 543] width 60 height 60
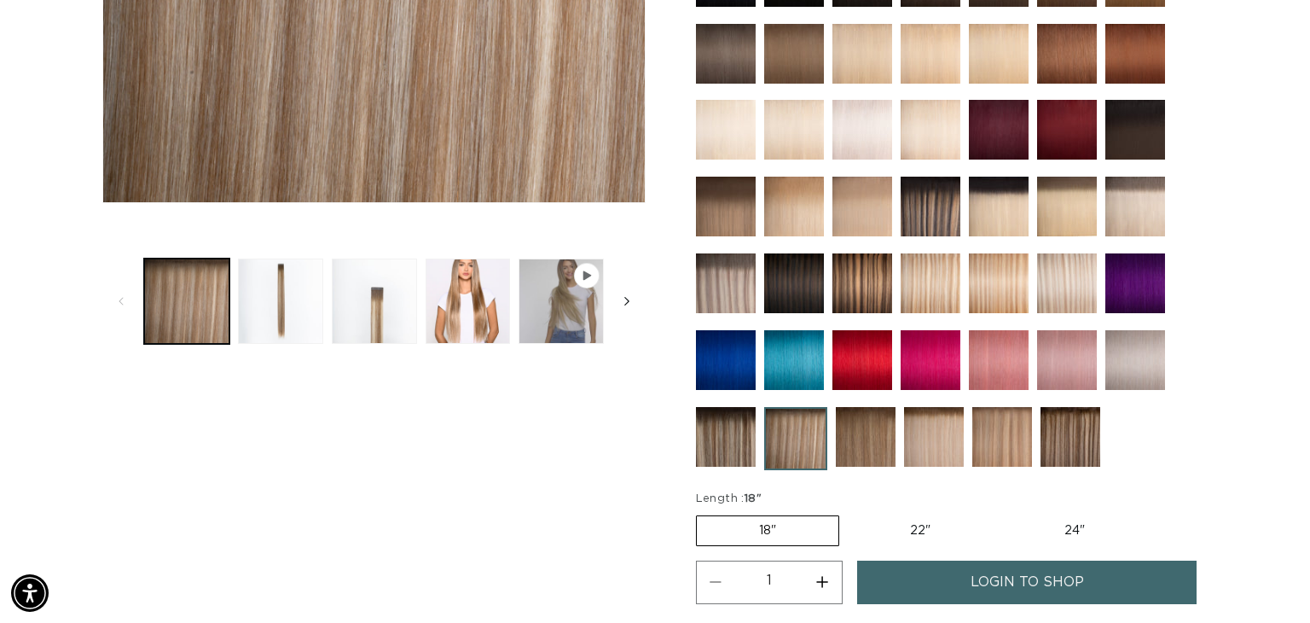
scroll to position [0, 2378]
click at [623, 301] on span "Slide right" at bounding box center [626, 301] width 17 height 17
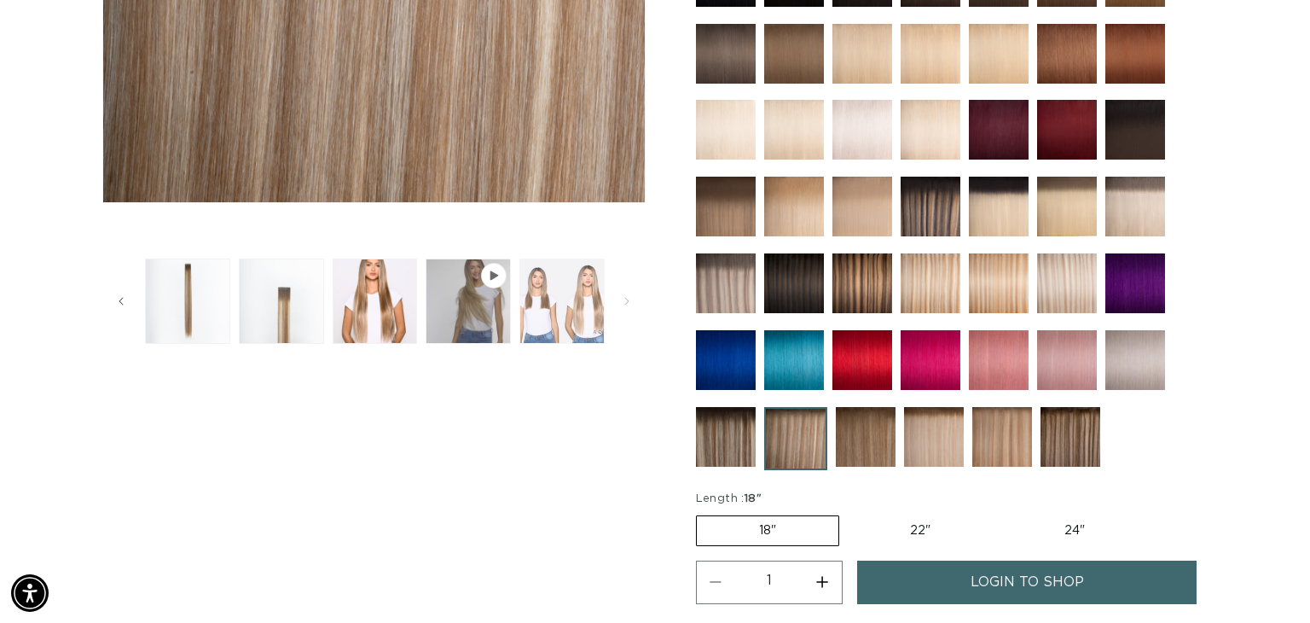
click at [573, 299] on button "Load image 5 in gallery view" at bounding box center [561, 300] width 85 height 85
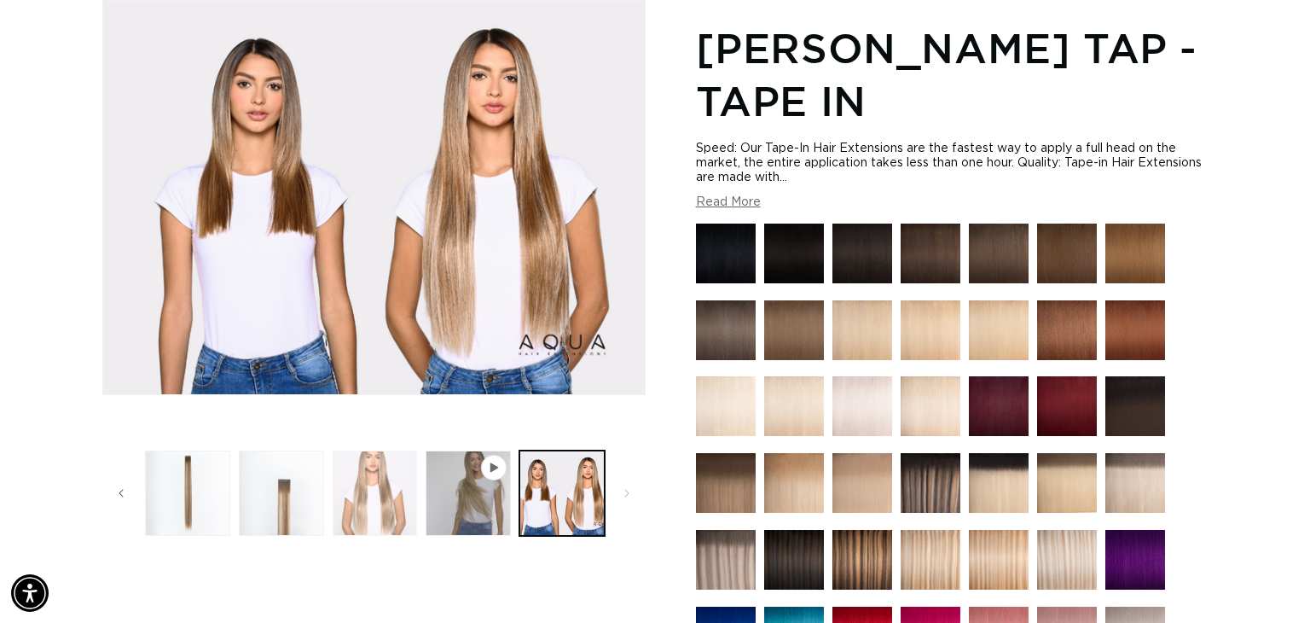
scroll to position [0, 2378]
click at [374, 491] on button "Load image 4 in gallery view" at bounding box center [375, 492] width 85 height 85
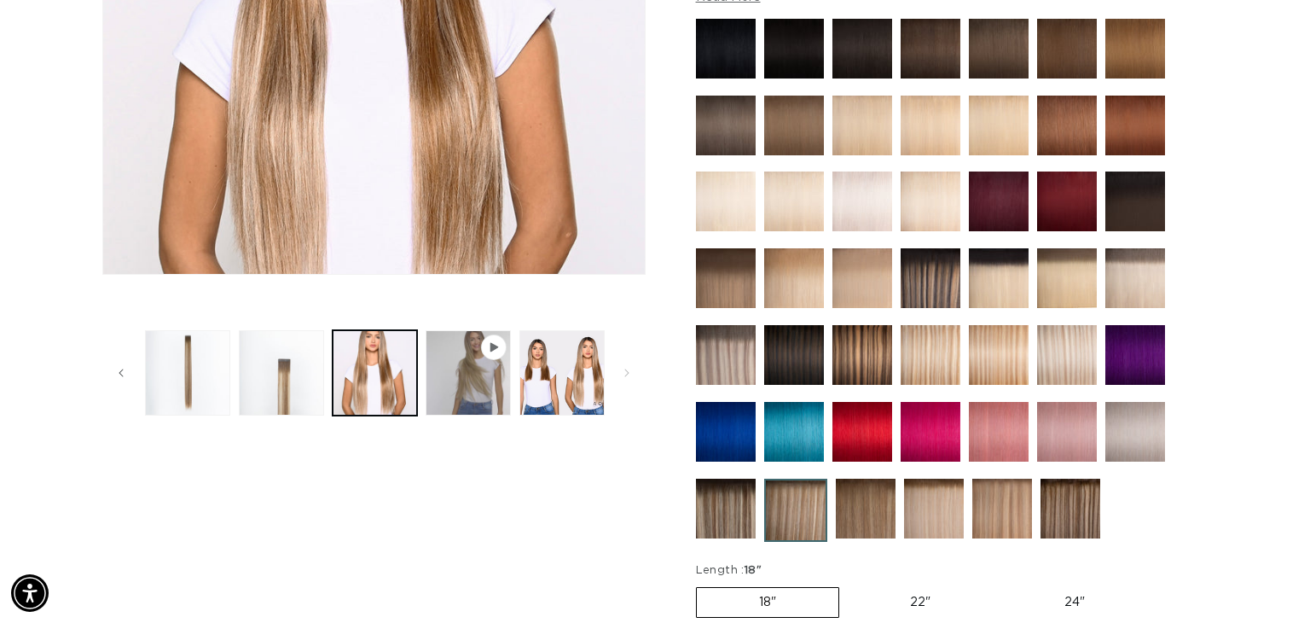
scroll to position [0, 1188]
click at [734, 512] on img at bounding box center [726, 509] width 60 height 60
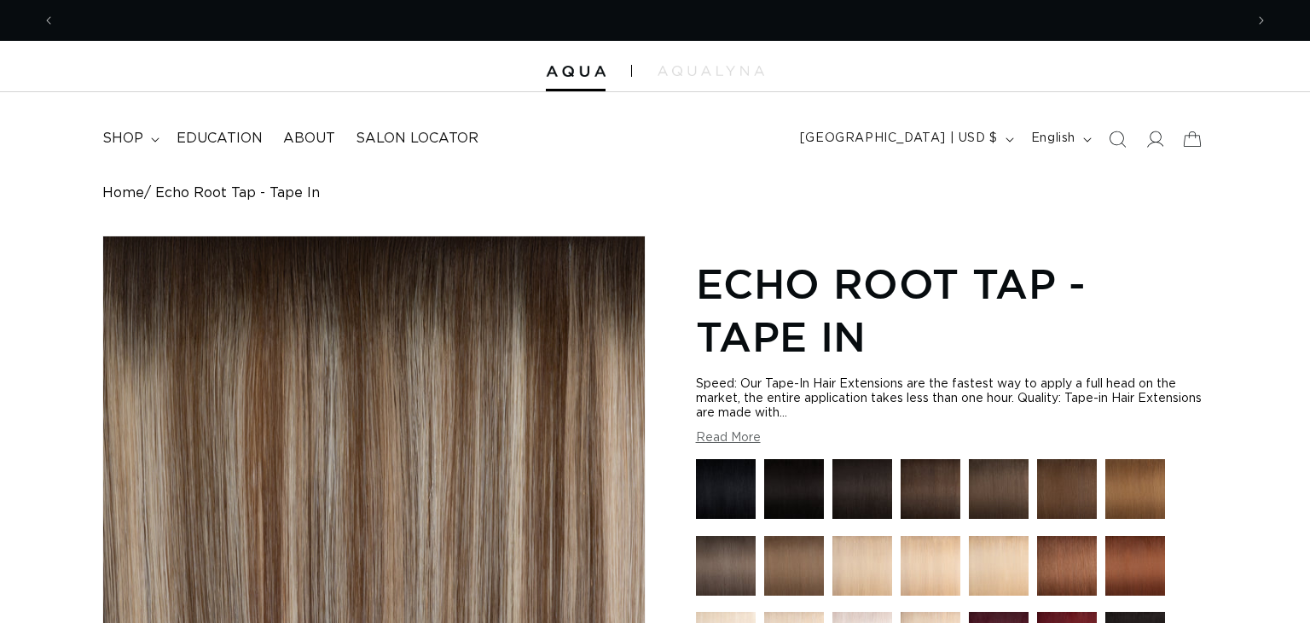
scroll to position [444, 0]
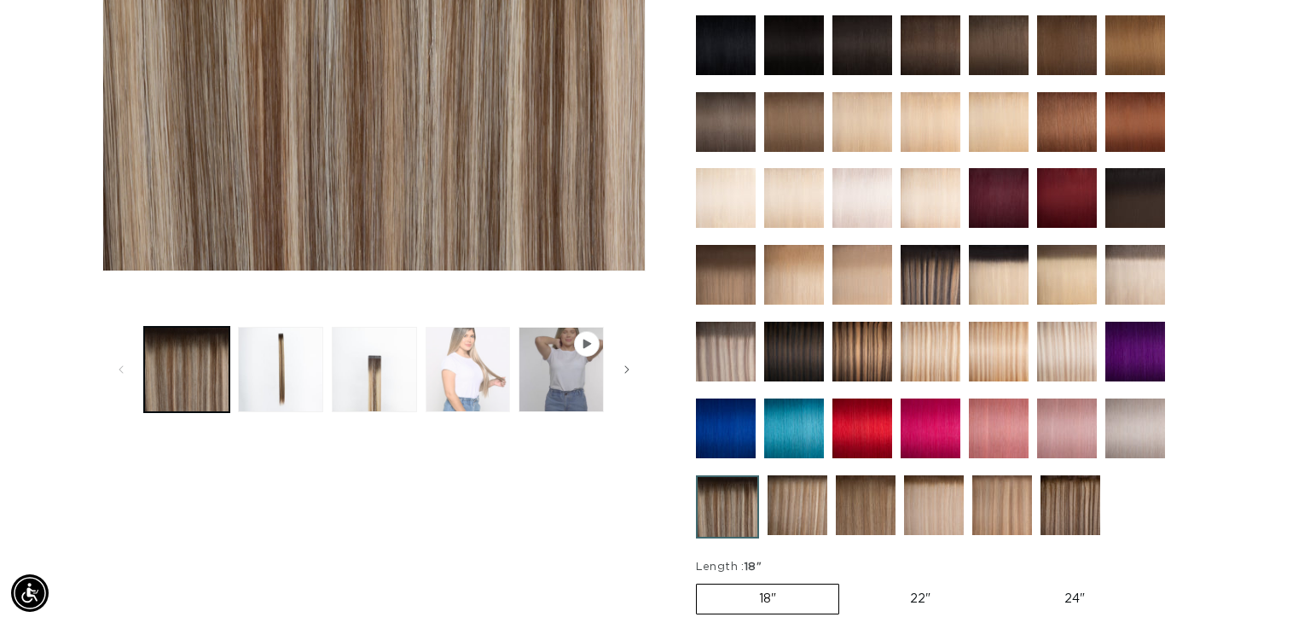
click at [442, 357] on button "Load image 4 in gallery view" at bounding box center [468, 369] width 85 height 85
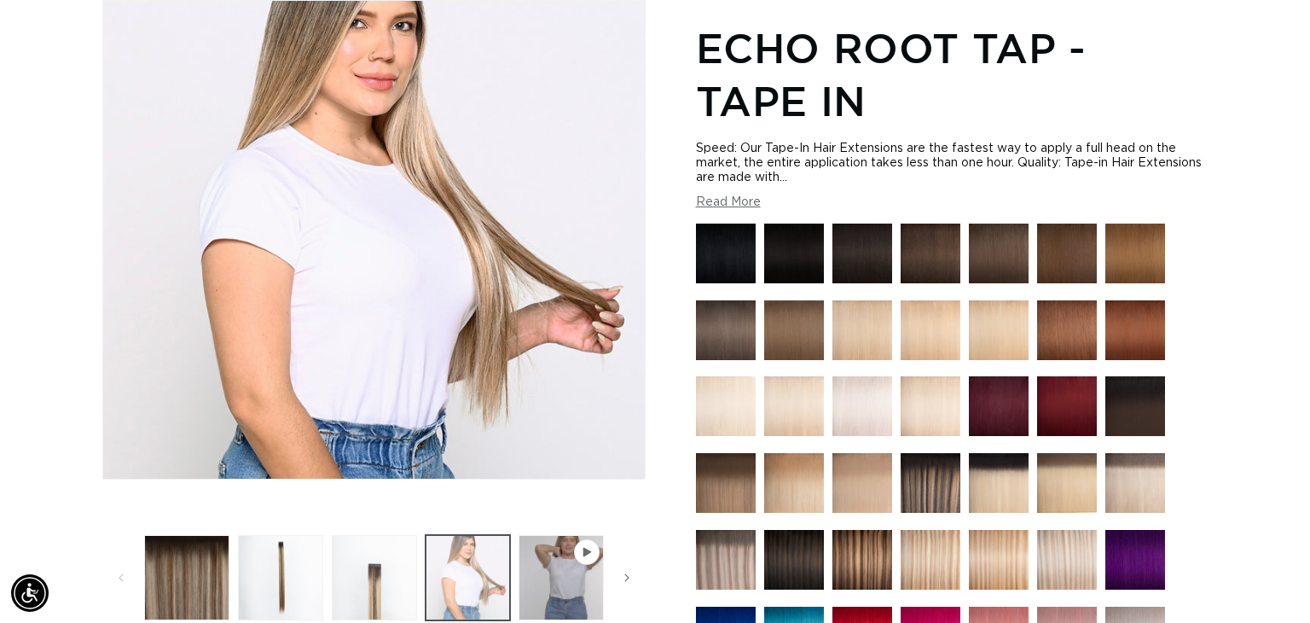
scroll to position [0, 0]
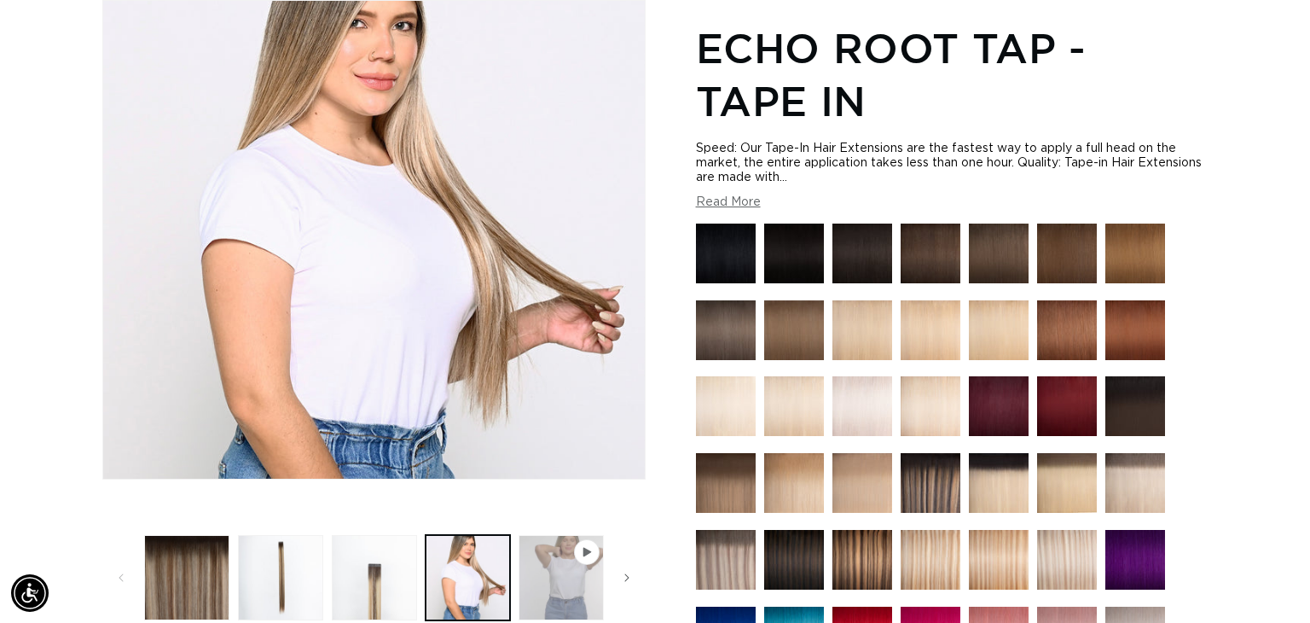
click at [558, 582] on button "Play video 1 in gallery view" at bounding box center [561, 577] width 85 height 85
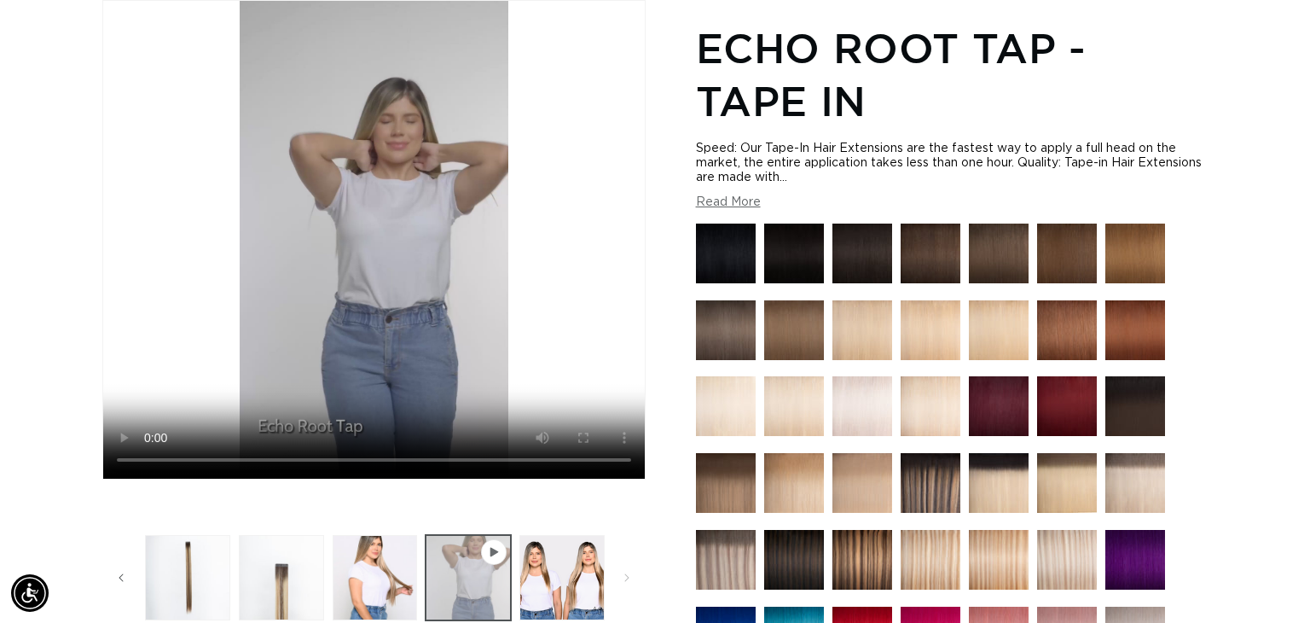
scroll to position [0, 1188]
click at [558, 582] on button "Load image 5 in gallery view" at bounding box center [561, 577] width 85 height 85
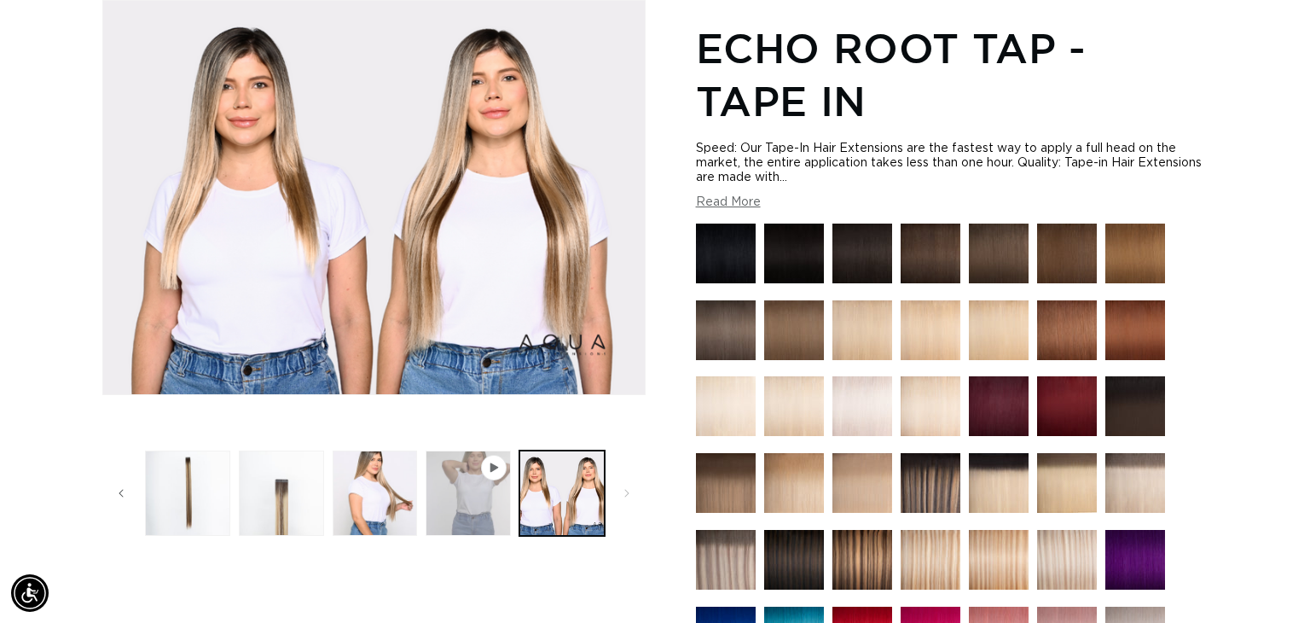
scroll to position [0, 2378]
click at [471, 514] on button "Play video 1 in gallery view" at bounding box center [468, 492] width 85 height 85
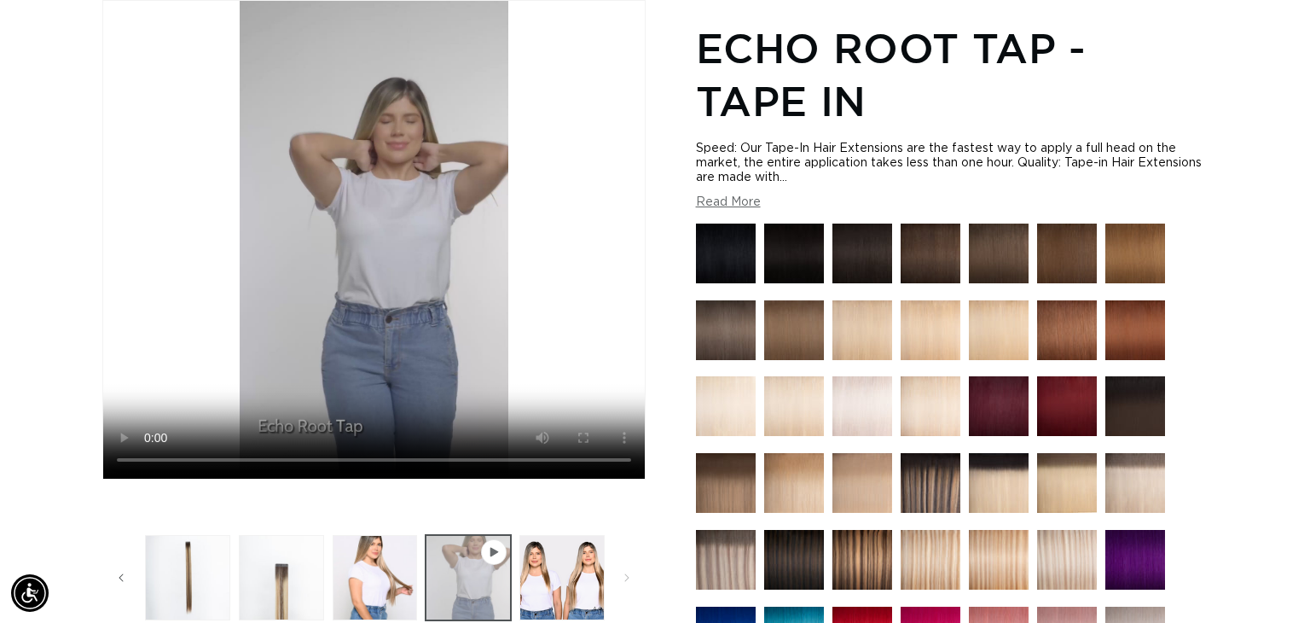
scroll to position [0, 1188]
click at [467, 581] on button "Play video 1 in gallery view" at bounding box center [468, 577] width 85 height 85
click at [1237, 399] on div "Home Echo Root Tap - Tape In Image 5 is now available in gallery view Skip to p…" at bounding box center [655, 544] width 1310 height 1188
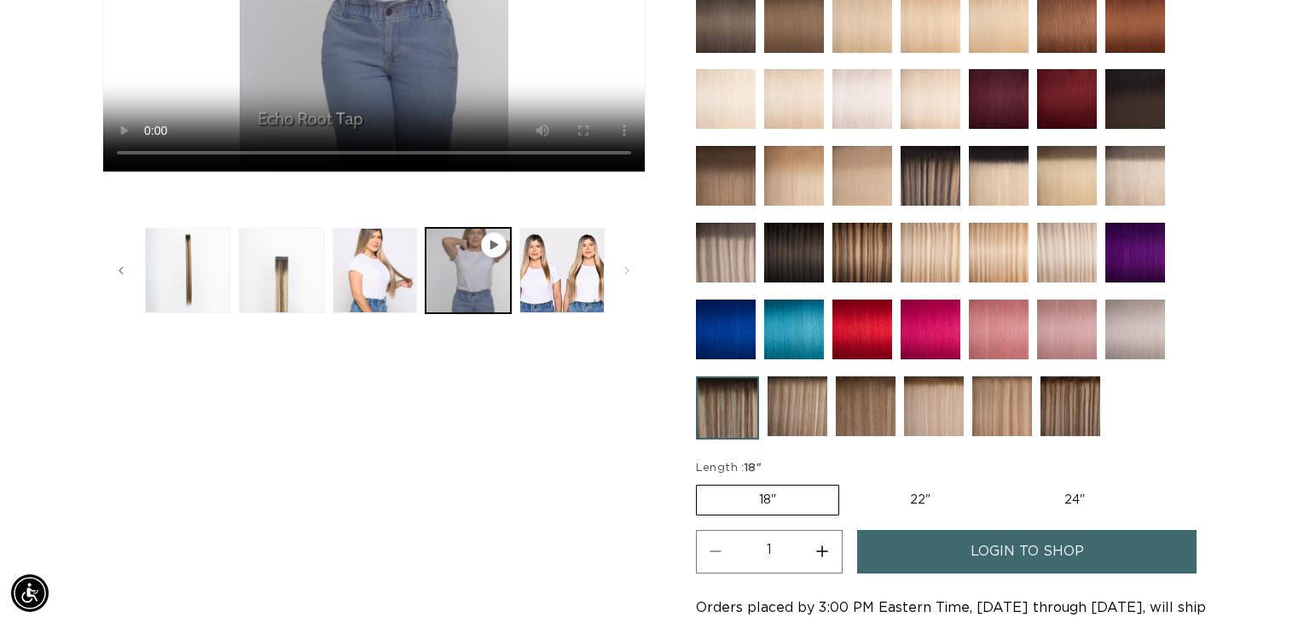
scroll to position [0, 0]
click at [806, 409] on img at bounding box center [798, 406] width 60 height 60
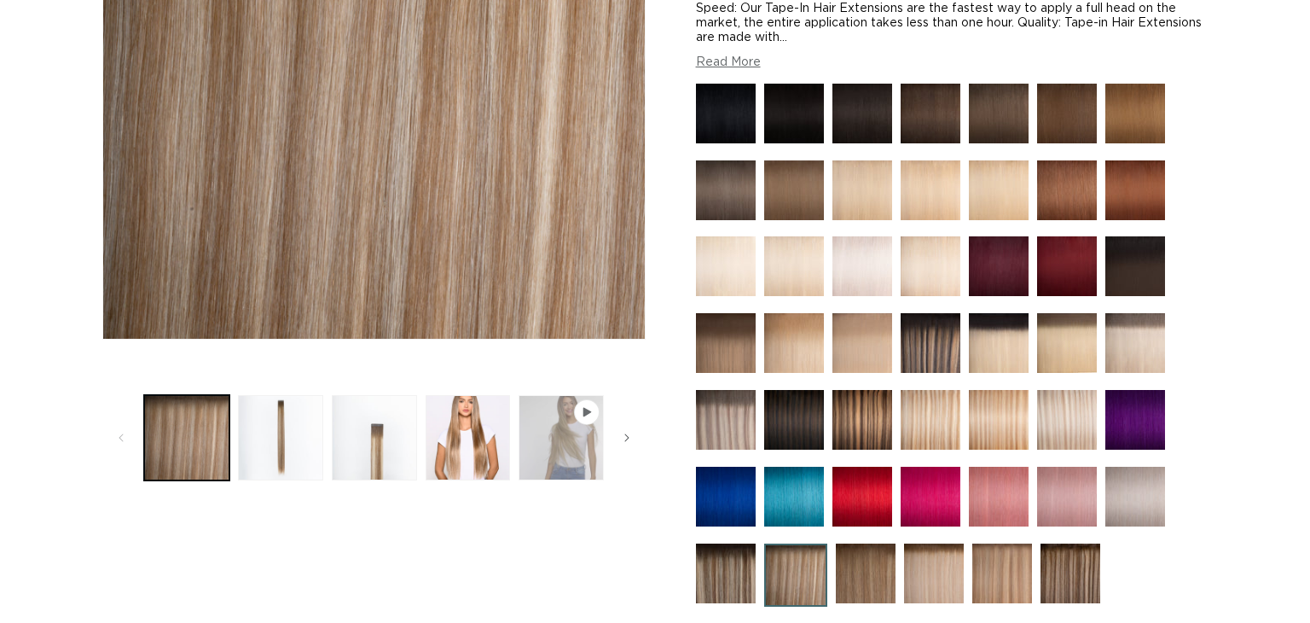
scroll to position [375, 0]
click at [578, 433] on button "Play video 1 in gallery view" at bounding box center [561, 437] width 85 height 85
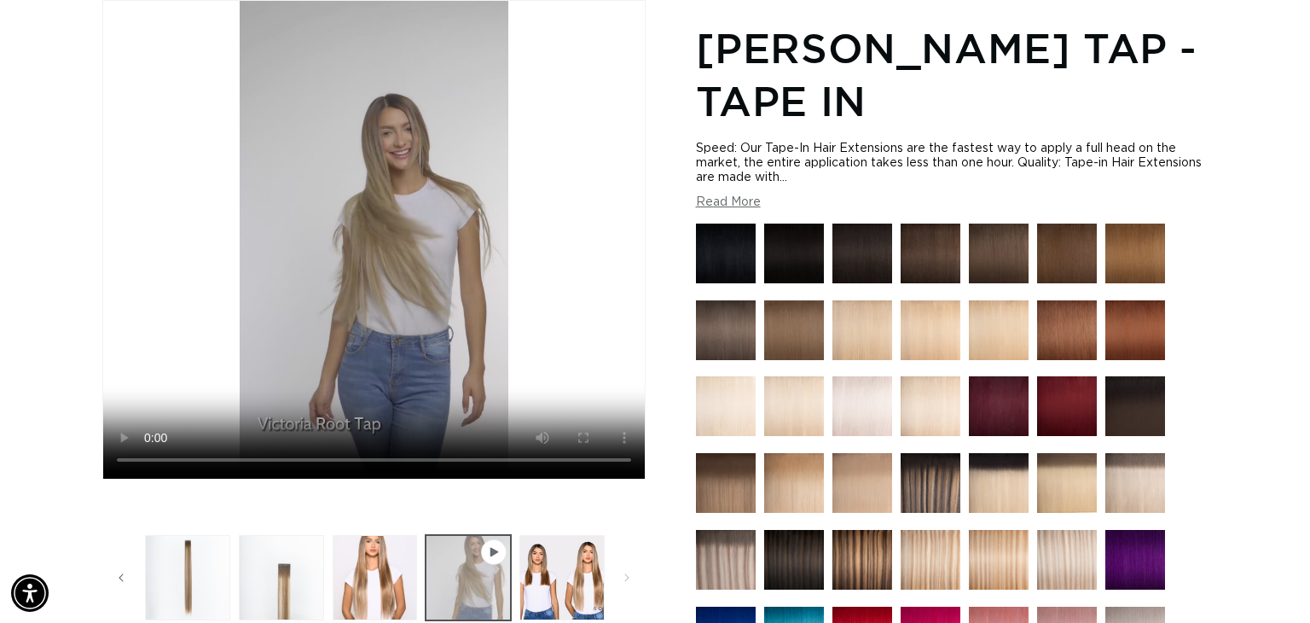
scroll to position [0, 1188]
click at [1235, 504] on div "Home Victoria Root Tap - Tape In Skip to product information Open media 1 in mo…" at bounding box center [655, 544] width 1310 height 1188
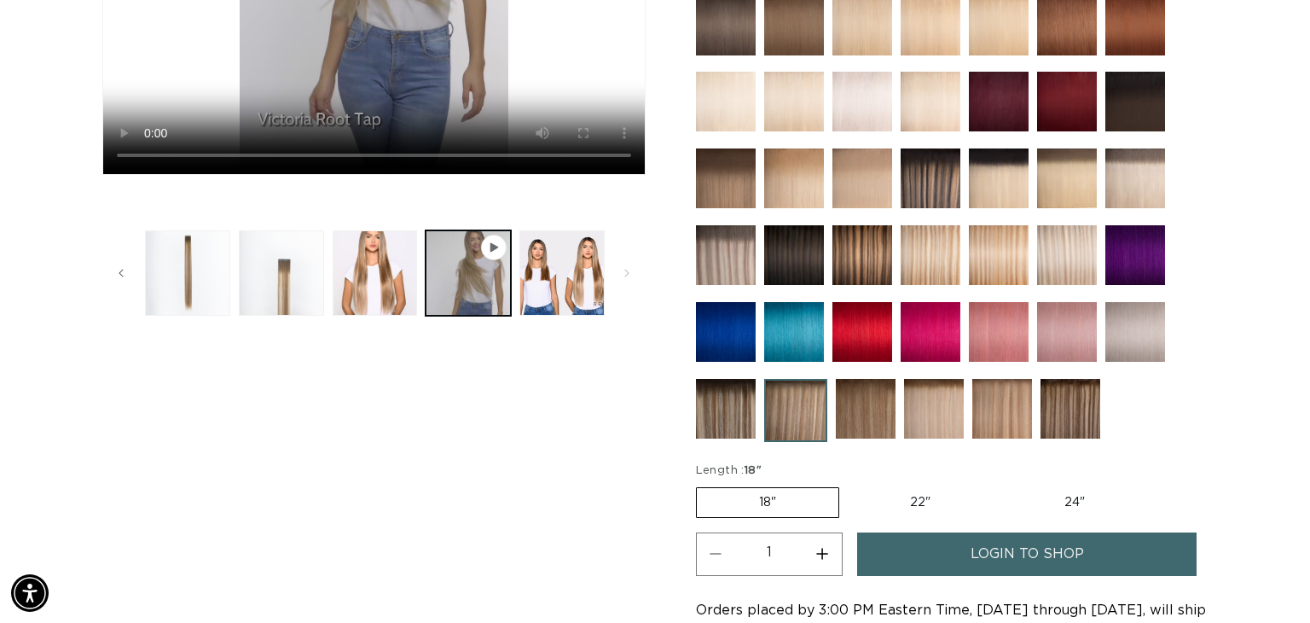
scroll to position [542, 0]
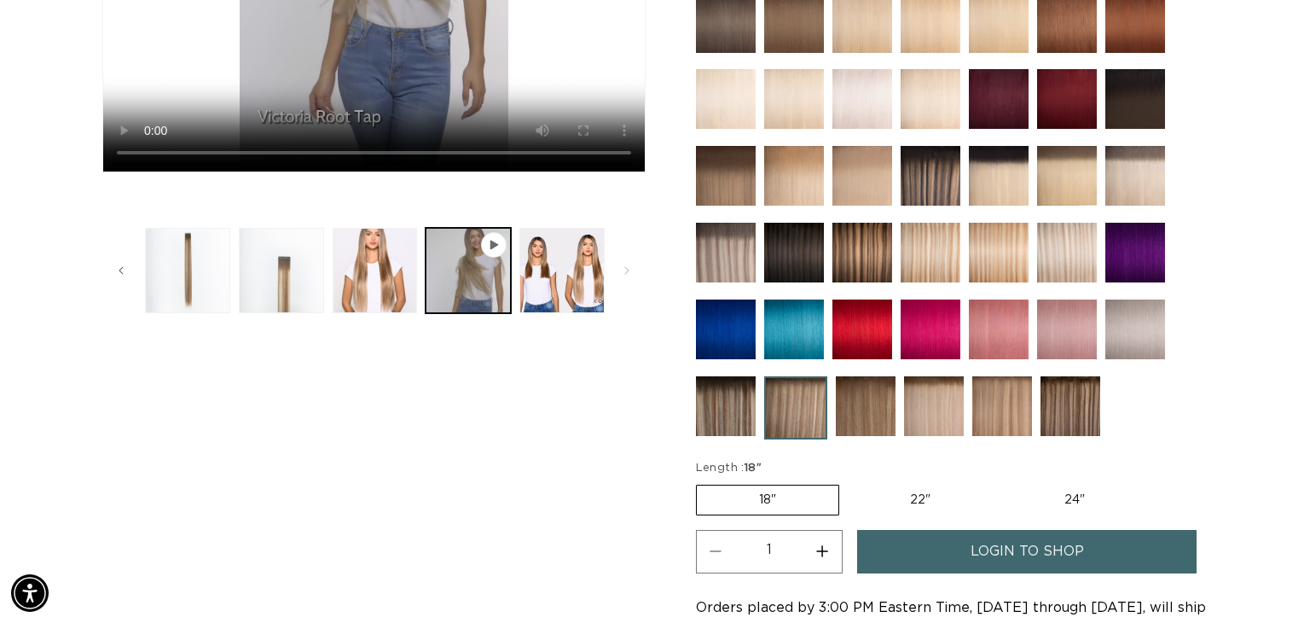
click at [719, 421] on img at bounding box center [726, 406] width 60 height 60
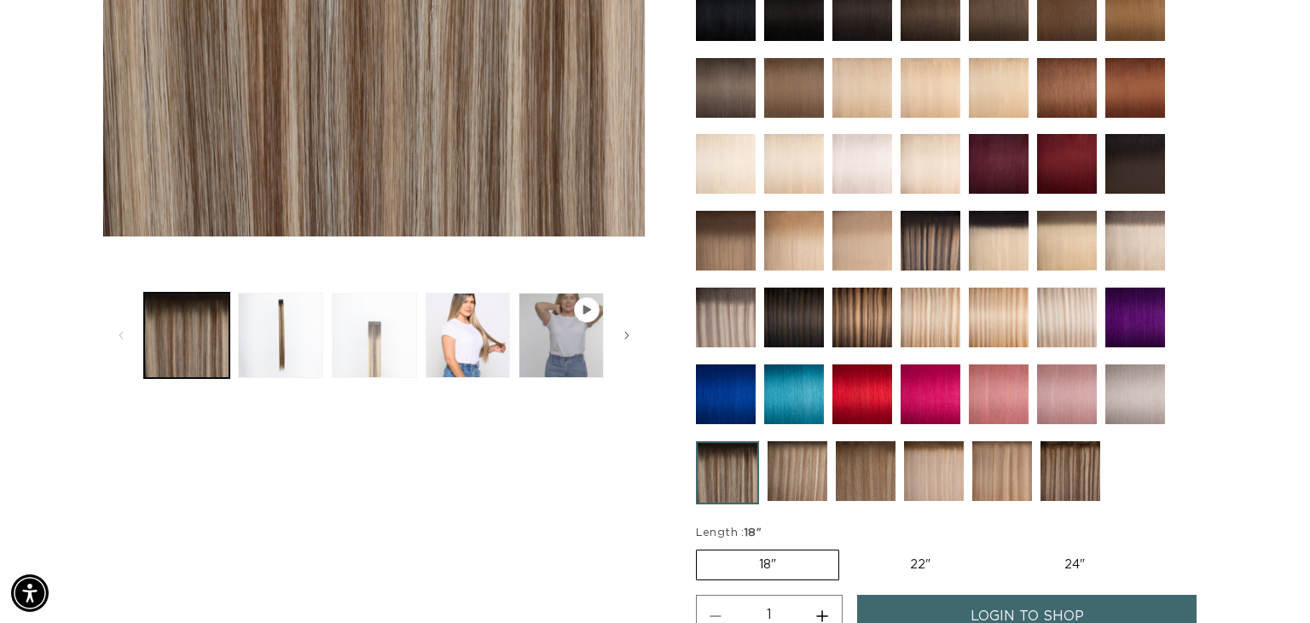
click at [376, 340] on button "Load image 3 in gallery view" at bounding box center [374, 335] width 85 height 85
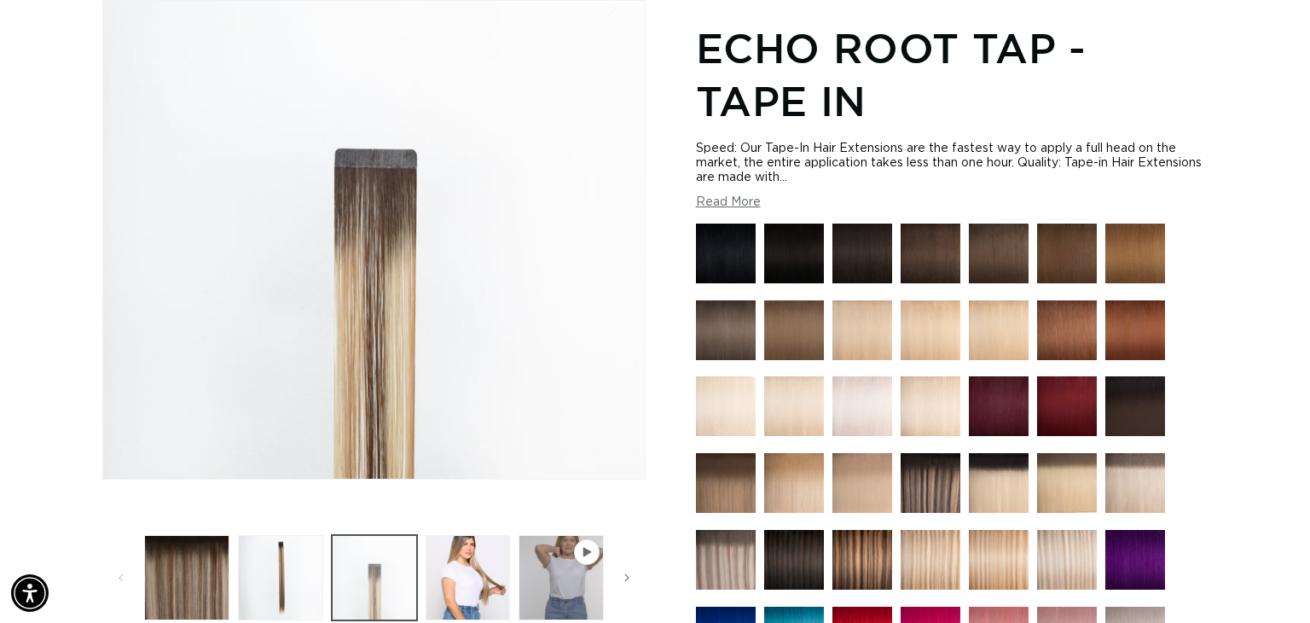
scroll to position [0, 1188]
click at [934, 484] on img at bounding box center [931, 483] width 60 height 60
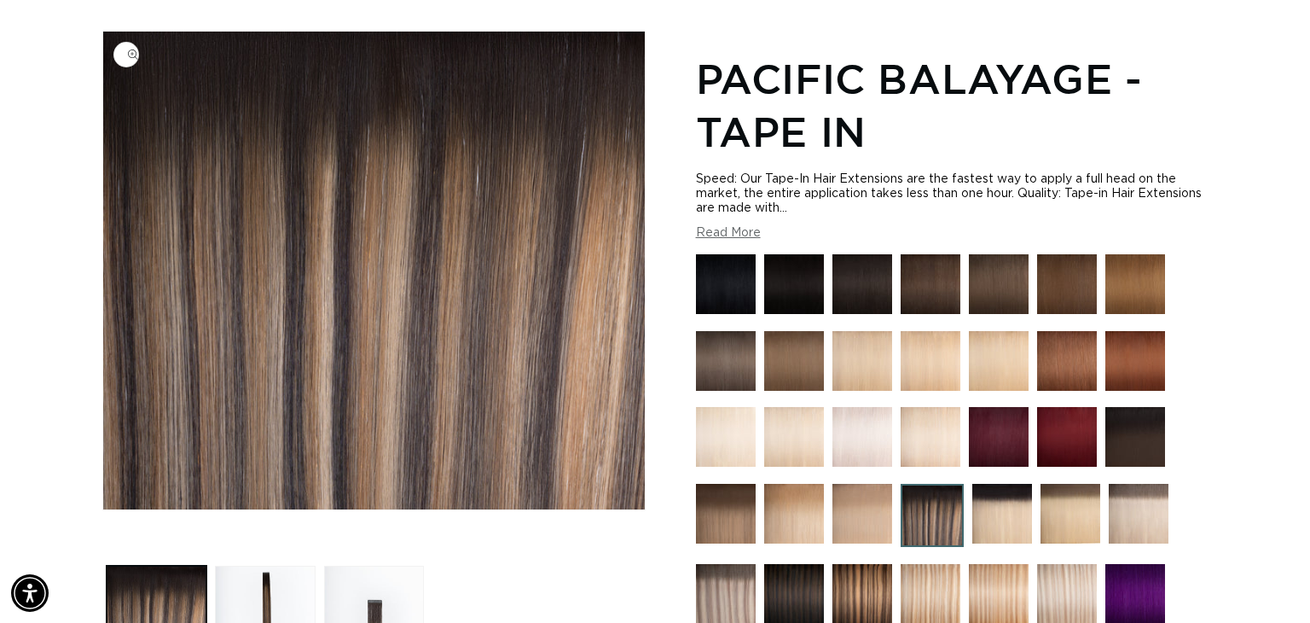
scroll to position [0, 2378]
click at [1244, 244] on div "Home Pacific Balayage - Tape In Skip to product information Open media 1 in mod…" at bounding box center [655, 592] width 1310 height 1225
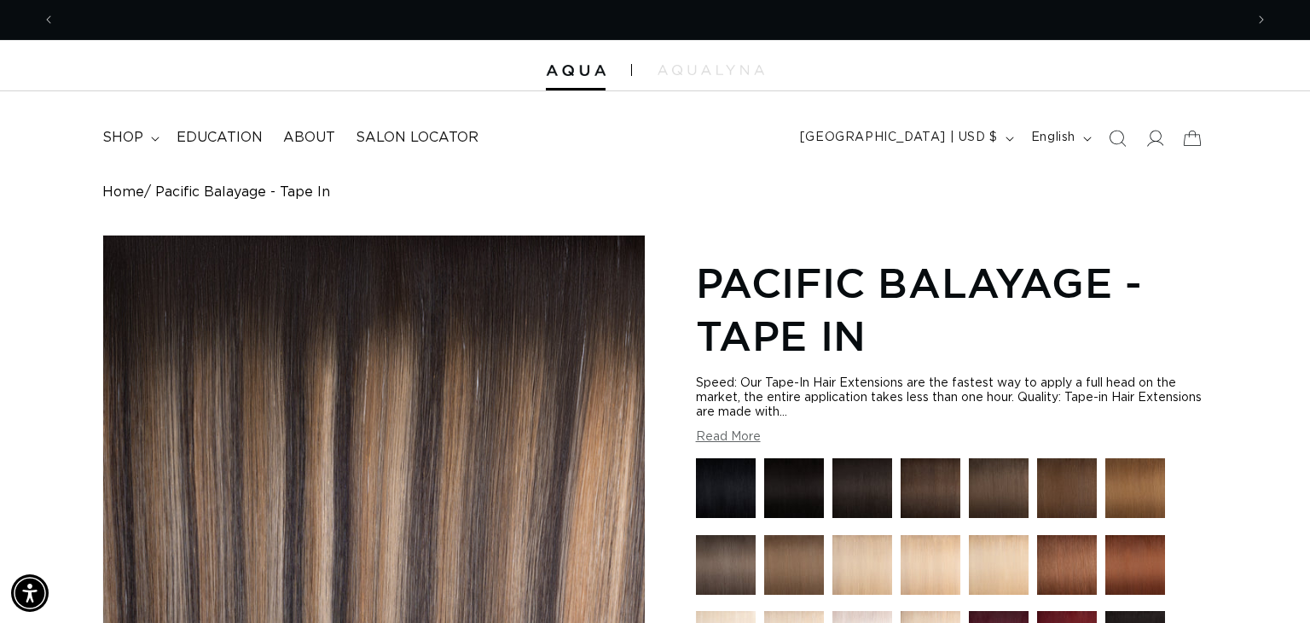
scroll to position [0, 0]
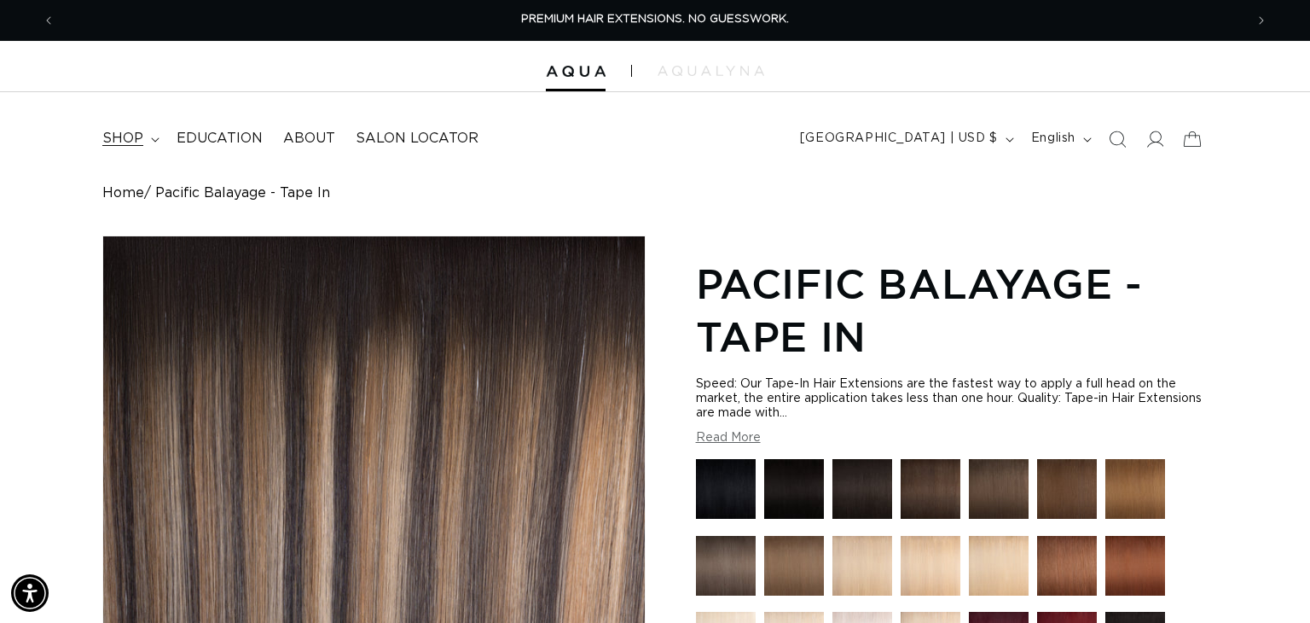
click at [117, 142] on span "shop" at bounding box center [122, 139] width 41 height 18
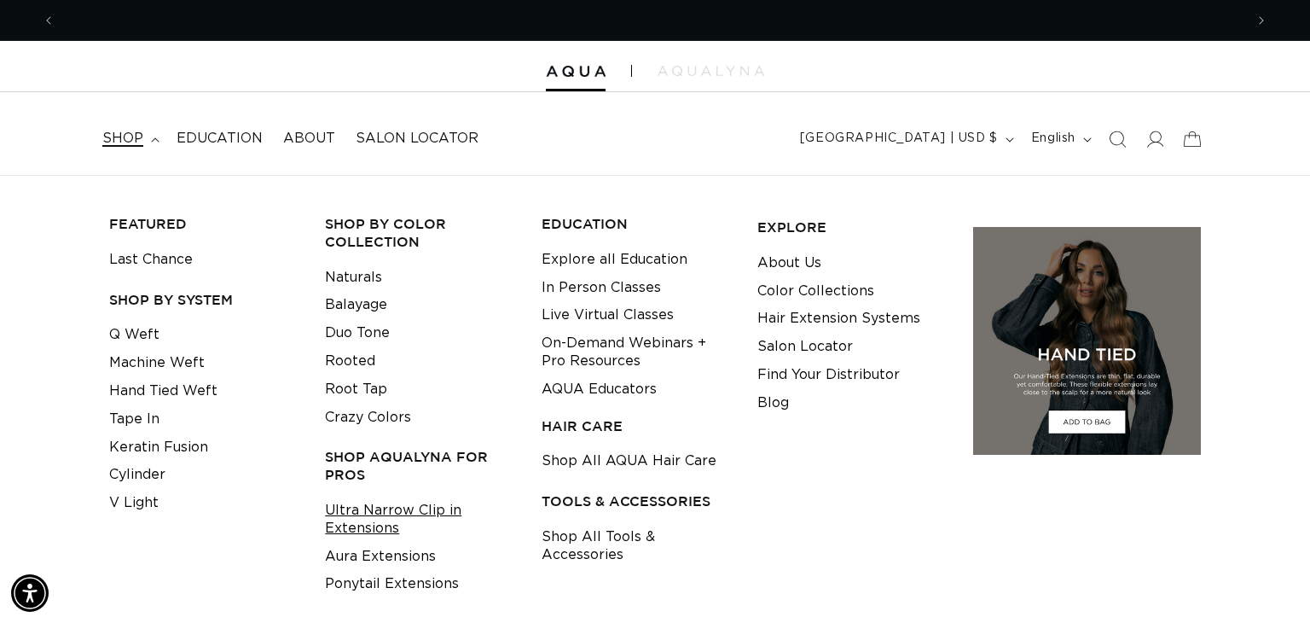
scroll to position [0, 1188]
click at [383, 555] on link "Aura Extensions" at bounding box center [380, 556] width 111 height 28
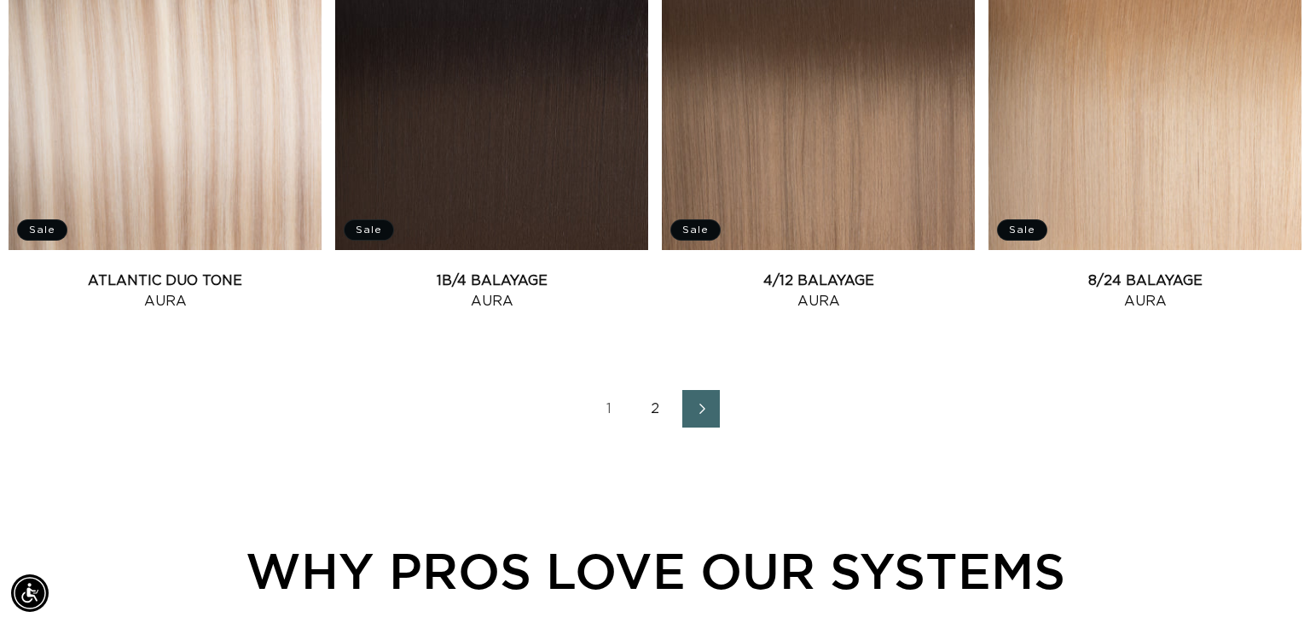
scroll to position [0, 1188]
click at [654, 412] on link "2" at bounding box center [655, 409] width 38 height 38
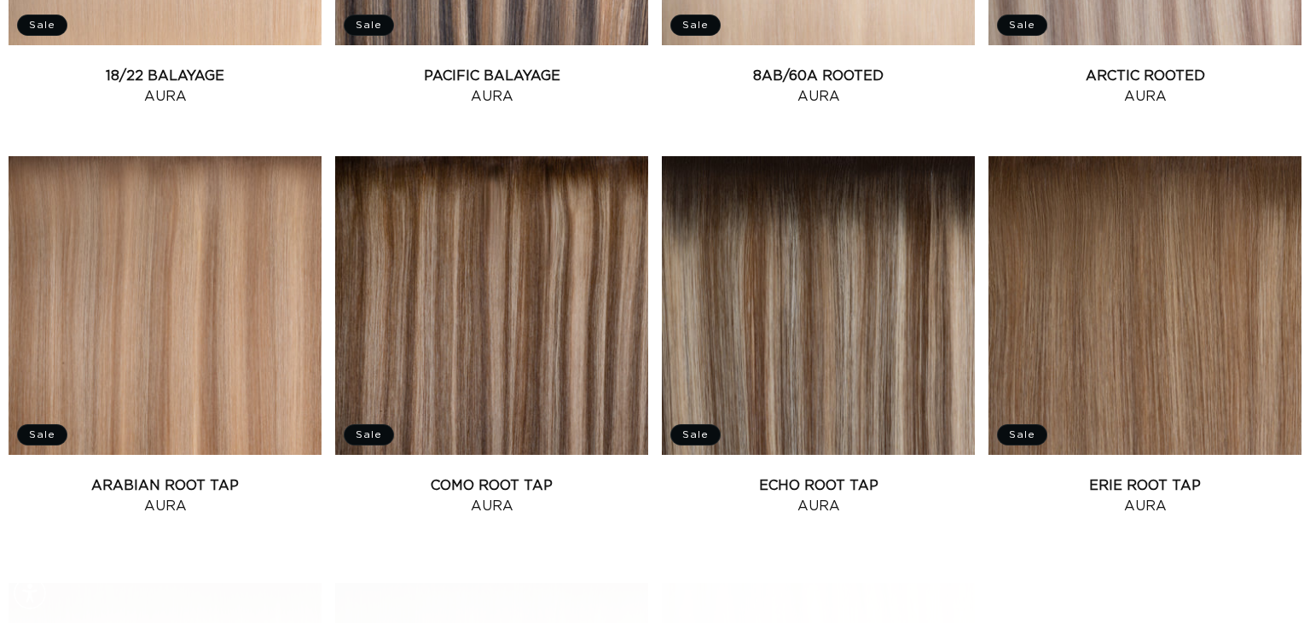
scroll to position [0, 1188]
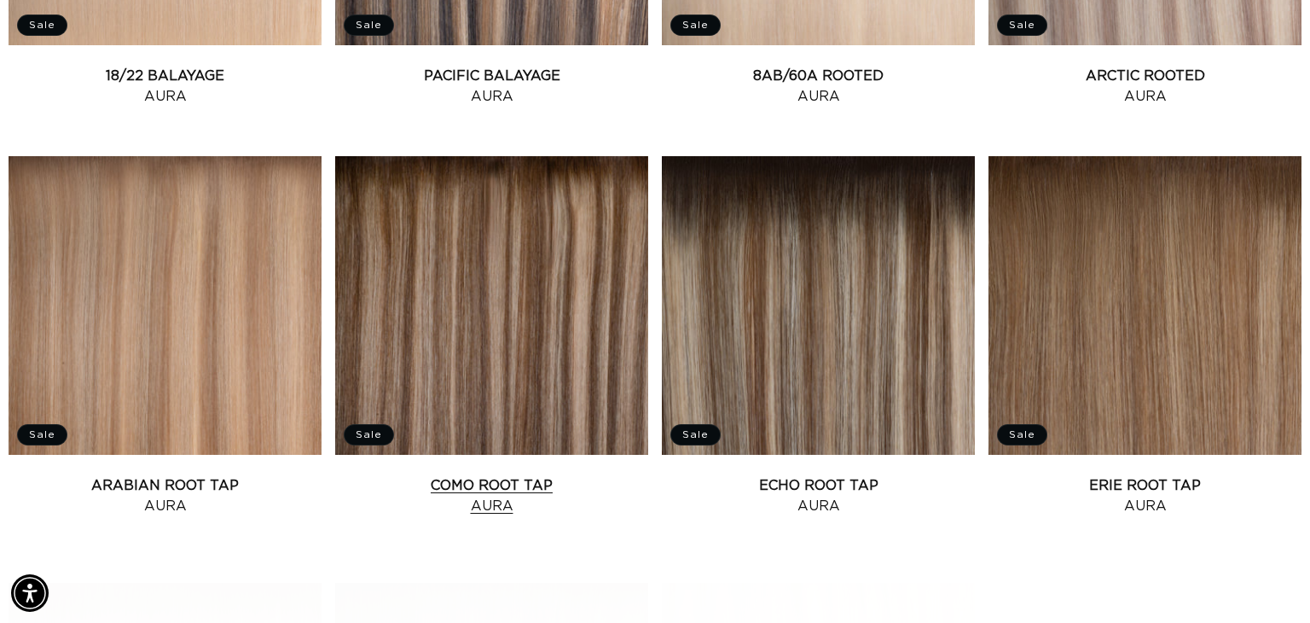
click at [406, 475] on link "Como Root Tap Aura" at bounding box center [491, 495] width 313 height 41
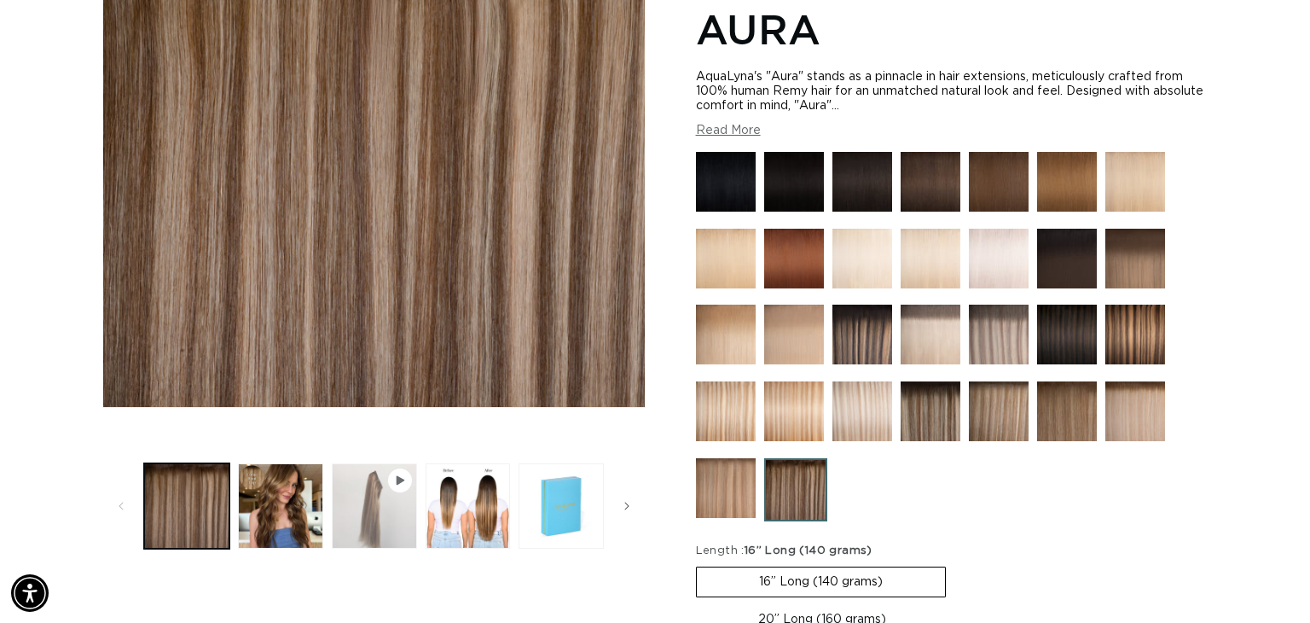
click at [371, 519] on button "Play video 1 in gallery view" at bounding box center [374, 505] width 85 height 85
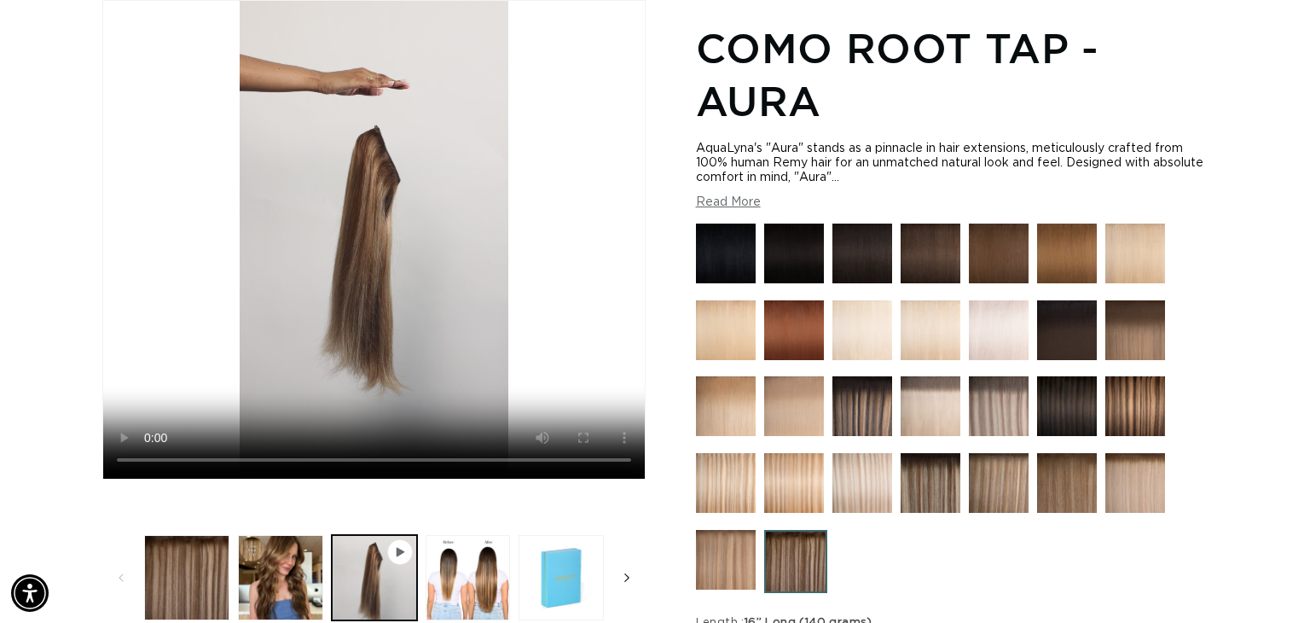
scroll to position [0, 2378]
click at [625, 578] on icon "Slide right" at bounding box center [627, 577] width 6 height 19
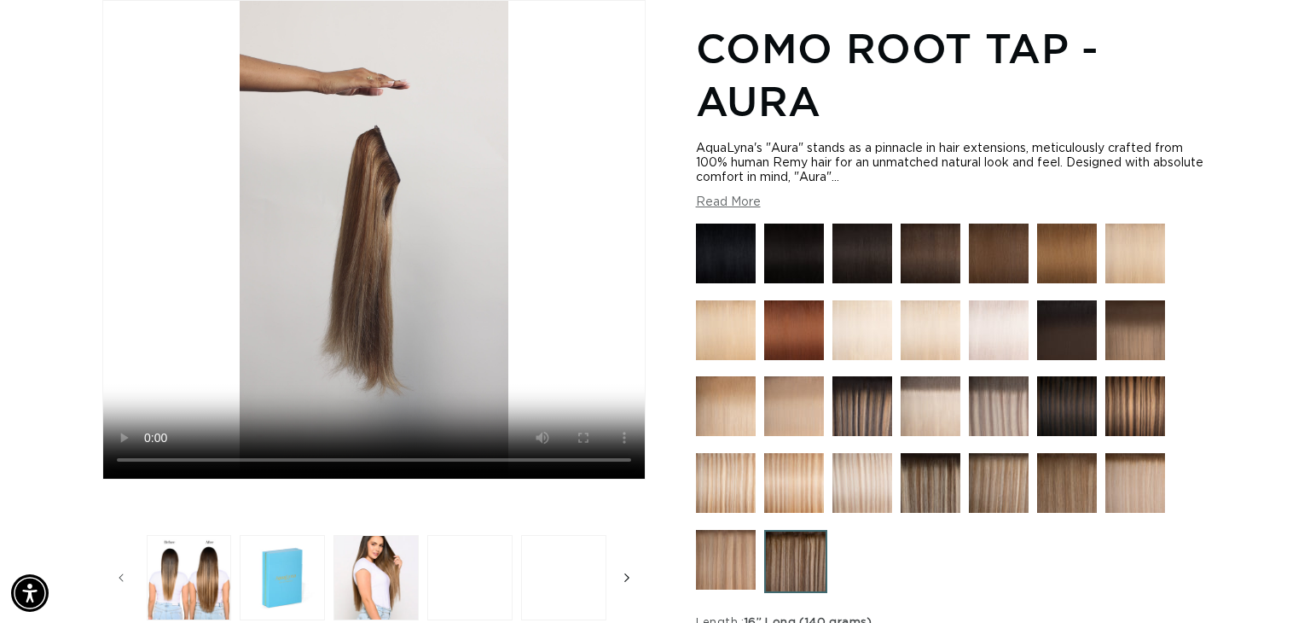
scroll to position [0, 281]
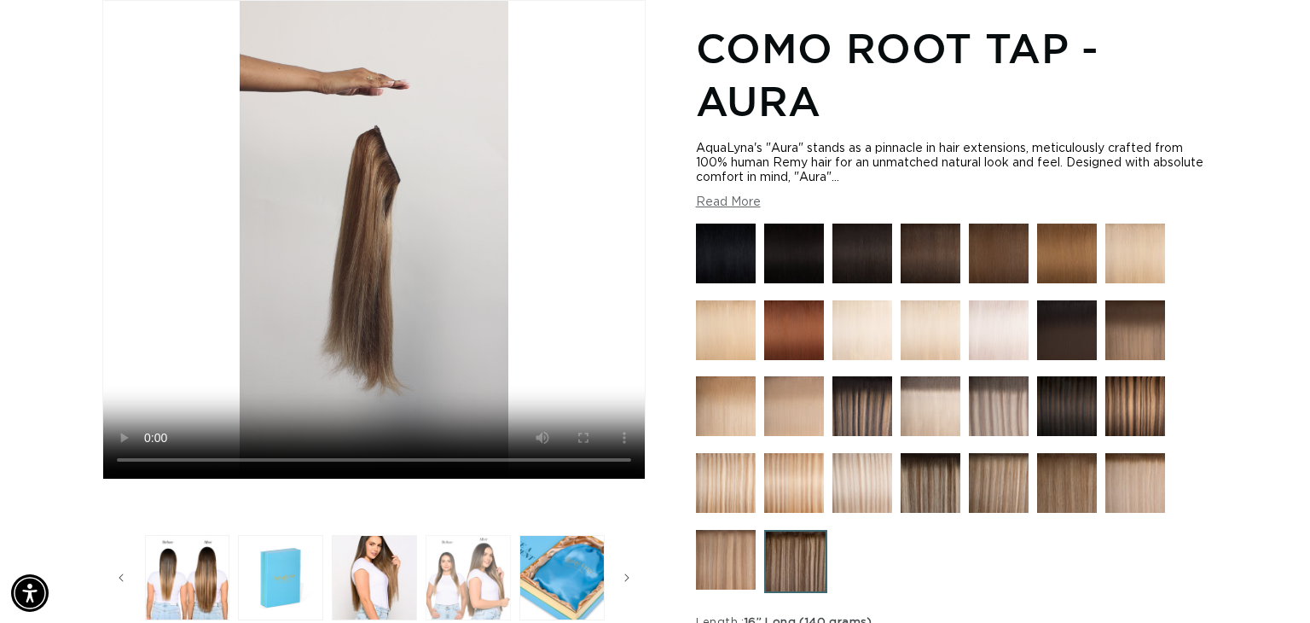
click at [465, 579] on button "Load image 6 in gallery view" at bounding box center [468, 577] width 85 height 85
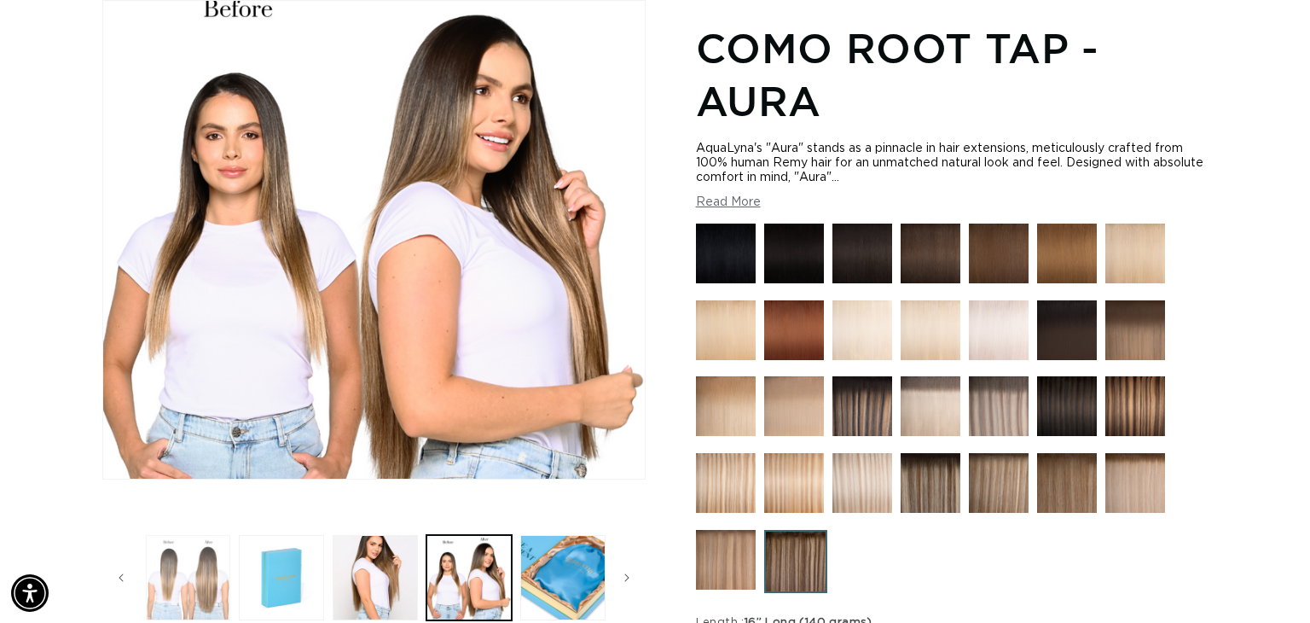
scroll to position [0, 2378]
click at [200, 583] on button "Load image 3 in gallery view" at bounding box center [188, 577] width 85 height 85
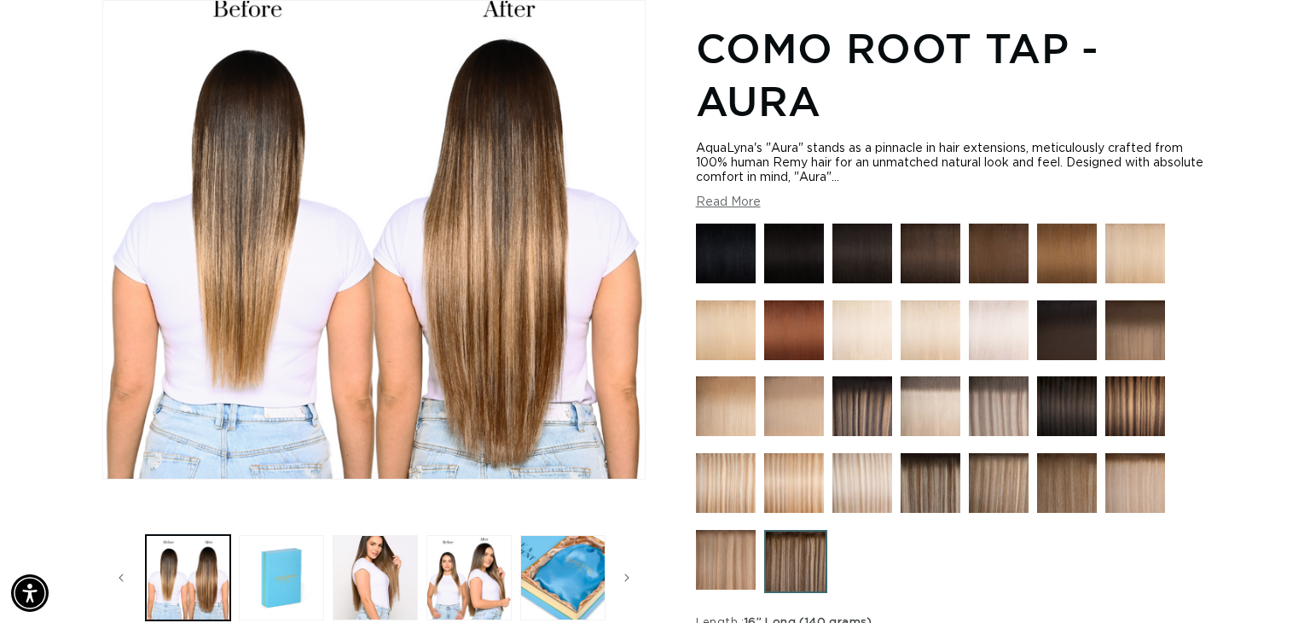
scroll to position [0, 1188]
click at [874, 397] on img at bounding box center [862, 406] width 60 height 60
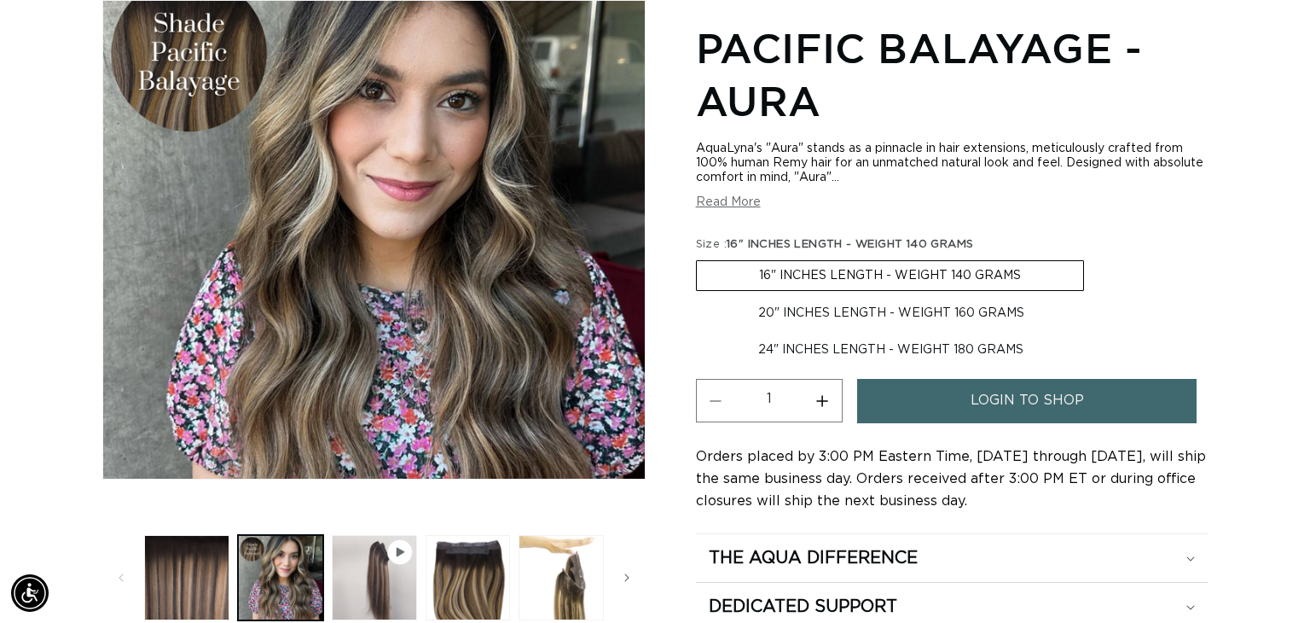
scroll to position [0, 2378]
